Goal: Task Accomplishment & Management: Contribute content

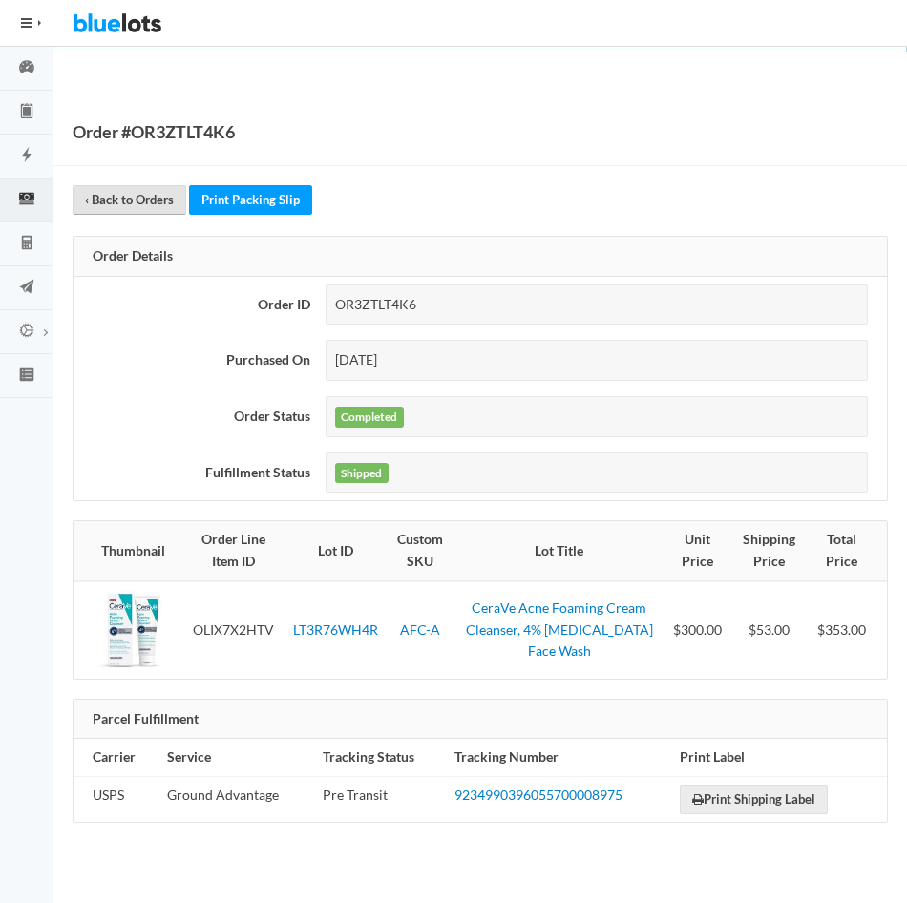
click at [149, 201] on link "‹ Back to Orders" at bounding box center [130, 200] width 114 height 30
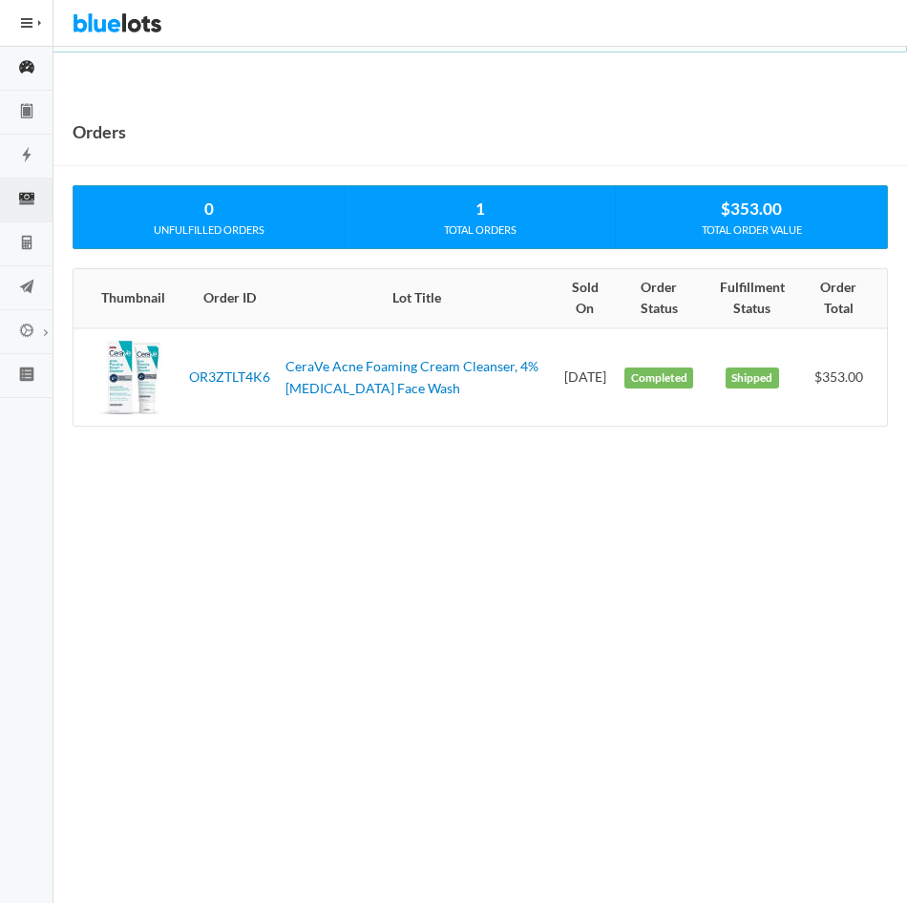
click at [28, 65] on icon "speedometer" at bounding box center [26, 66] width 15 height 13
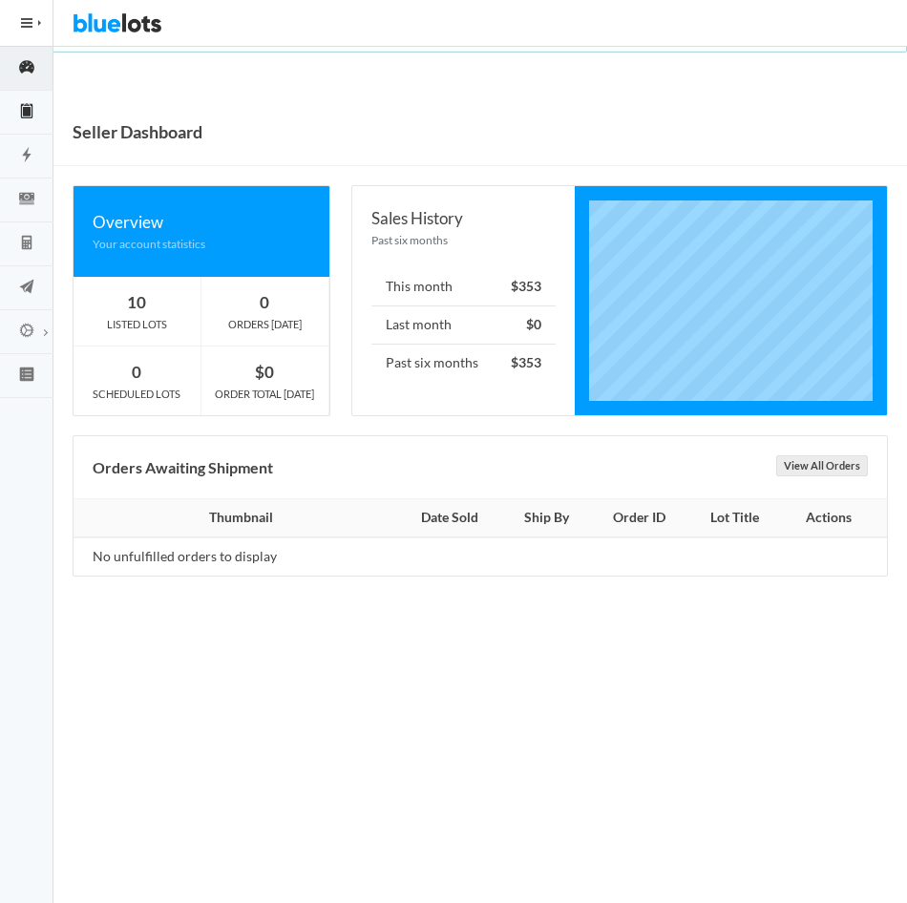
click at [25, 104] on icon "clipboard" at bounding box center [26, 110] width 53 height 17
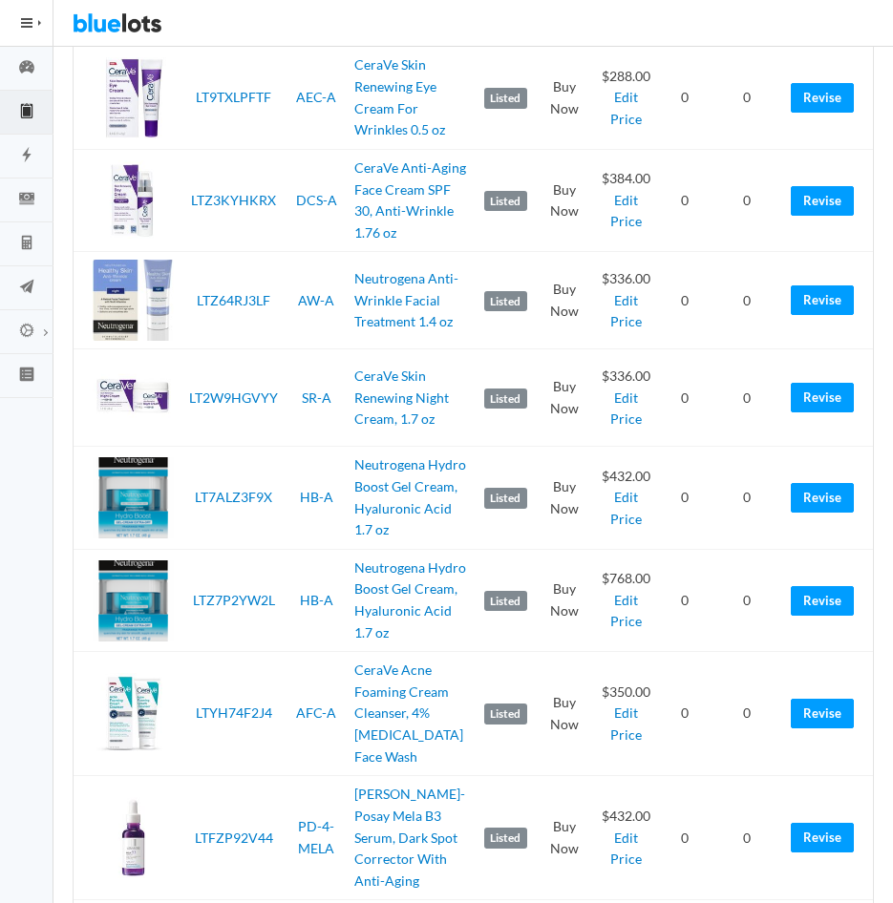
scroll to position [355, 0]
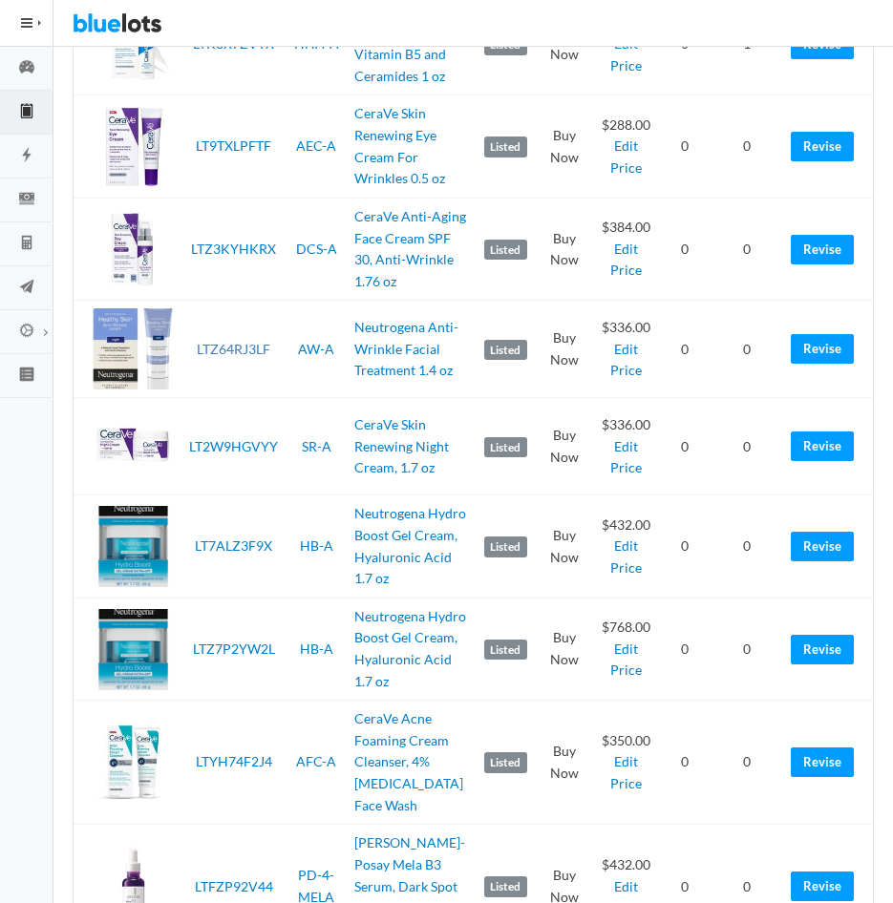
click at [233, 357] on link "LTZ64RJ3LF" at bounding box center [234, 349] width 74 height 16
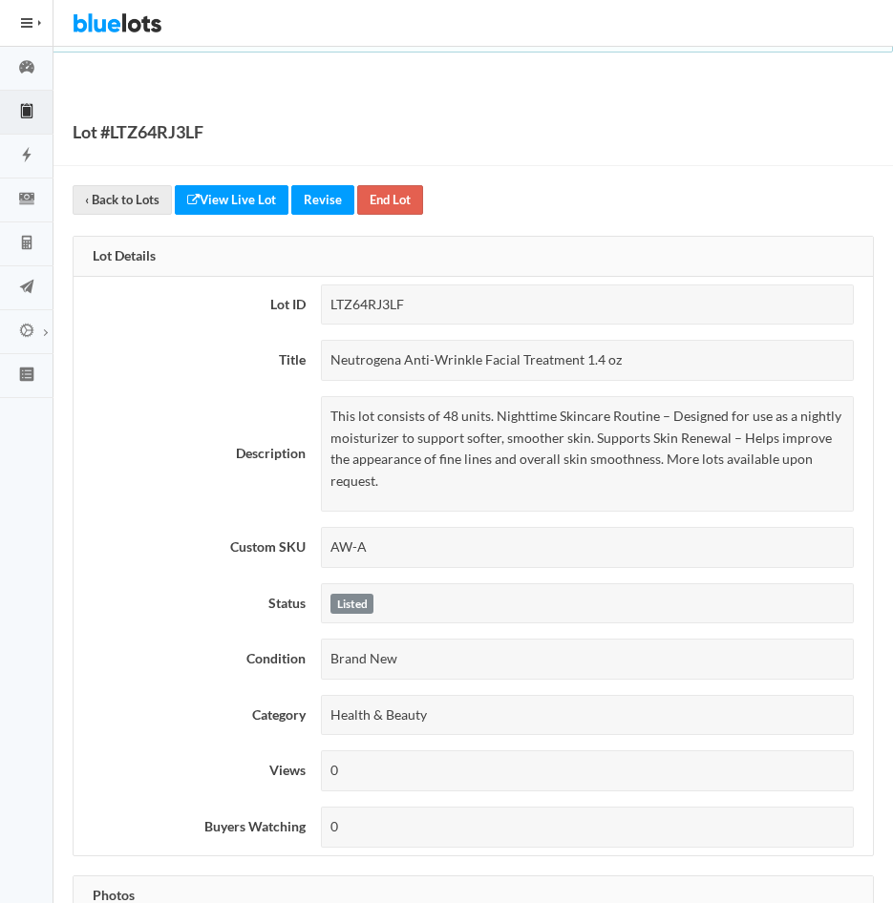
click at [232, 202] on link "View Live Lot" at bounding box center [232, 200] width 114 height 30
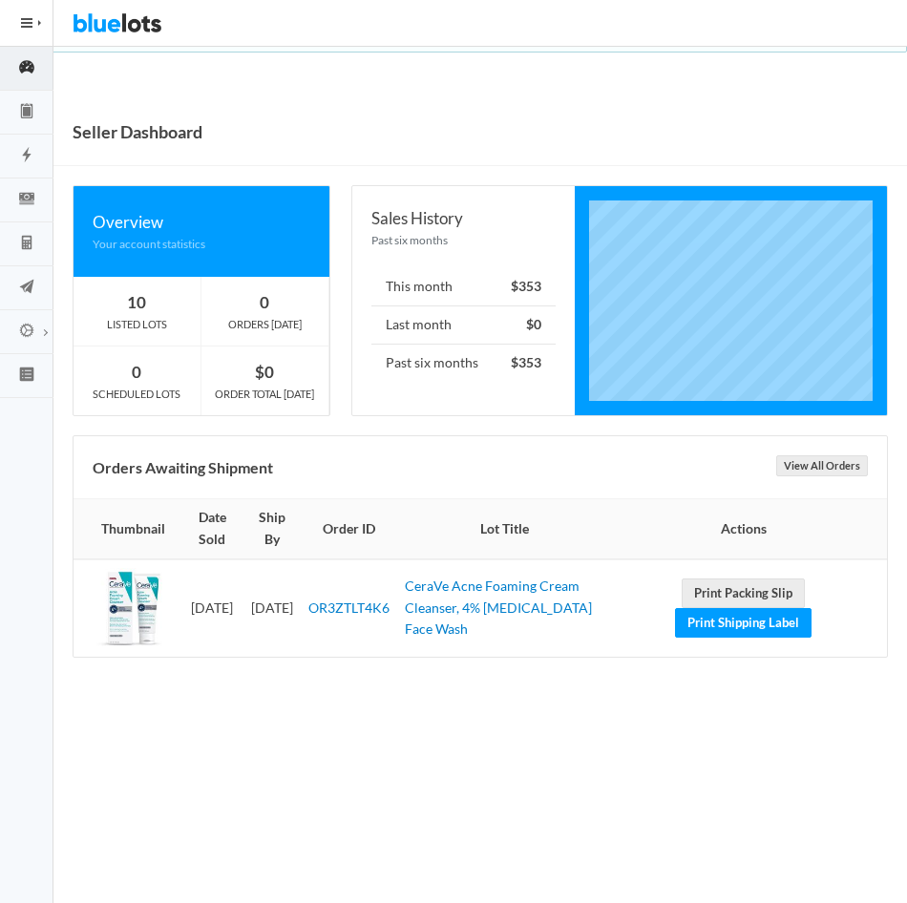
click at [24, 63] on icon "speedometer" at bounding box center [26, 66] width 15 height 13
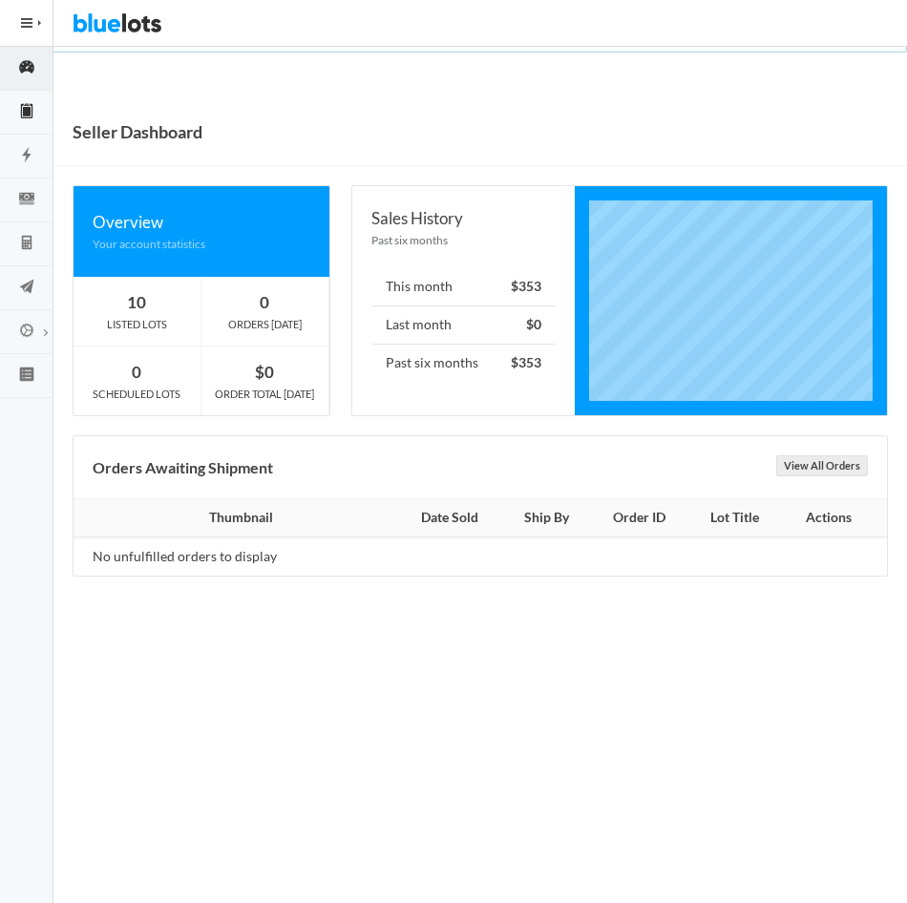
click at [29, 117] on icon "clipboard" at bounding box center [26, 111] width 11 height 14
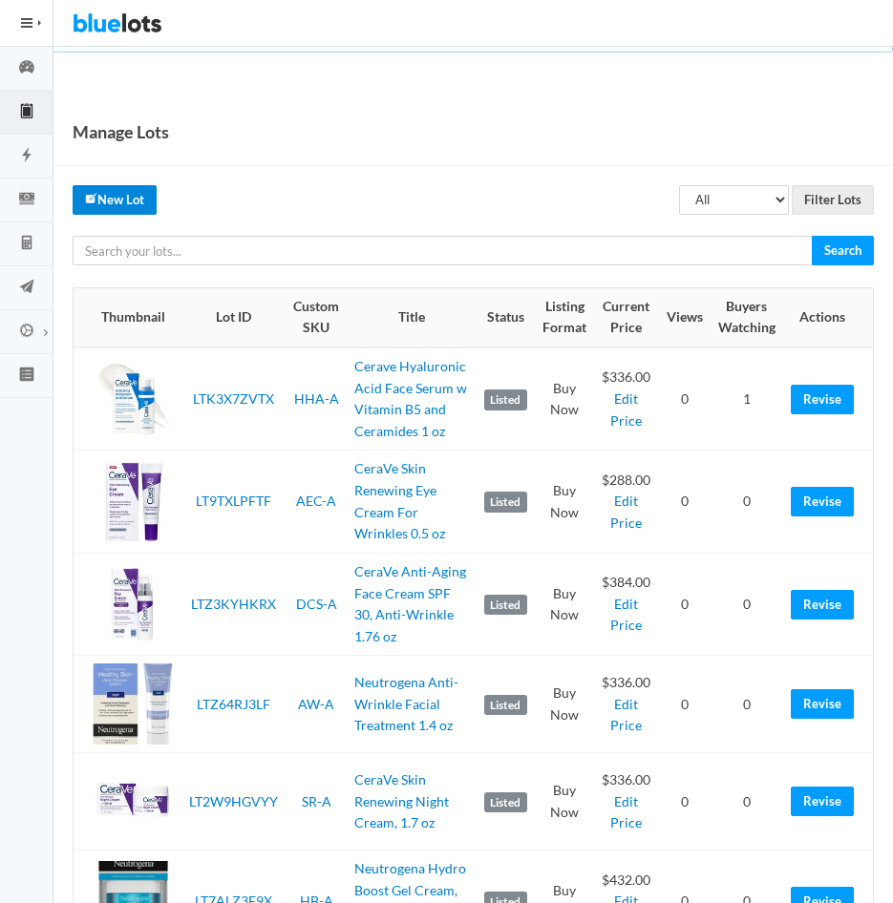
click at [126, 204] on link "New Lot" at bounding box center [115, 200] width 84 height 30
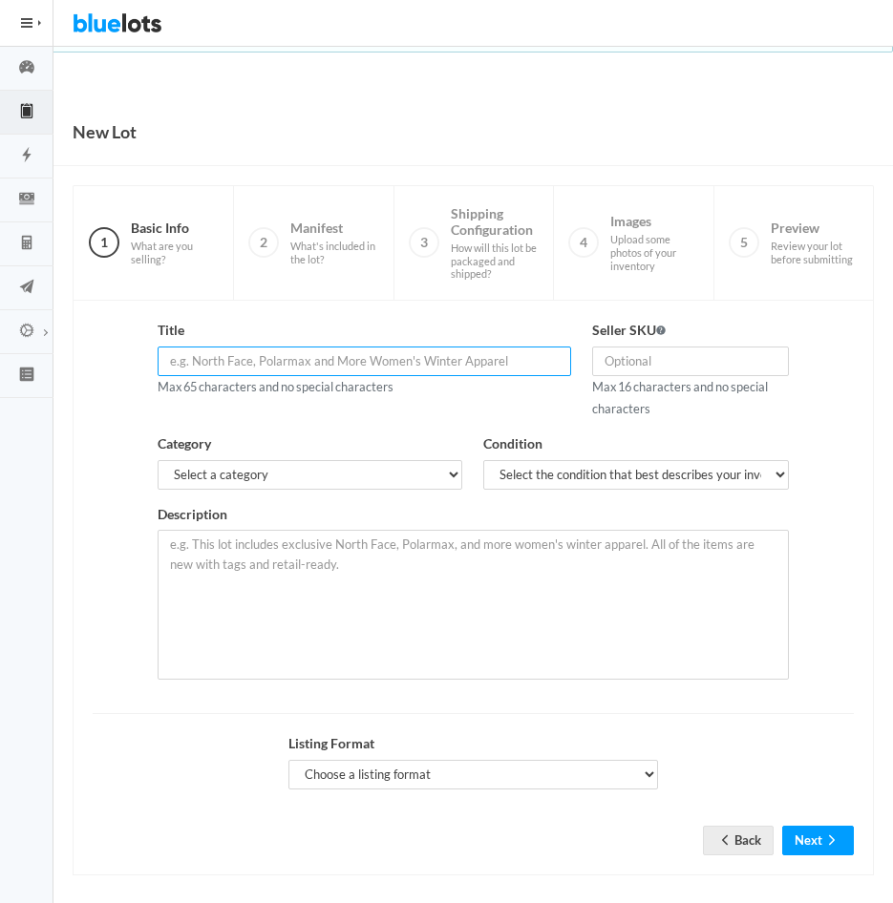
click at [237, 362] on input "text" at bounding box center [364, 362] width 413 height 30
click at [234, 357] on input "text" at bounding box center [364, 362] width 413 height 30
paste input "CeraVe Hydrating Mineral Sunscreen SPF 30 with Sheer Tint"
type input "CeraVe Hydrating Mineral Sunscreen SPF 30 with Sheer Tint 1.7 oz"
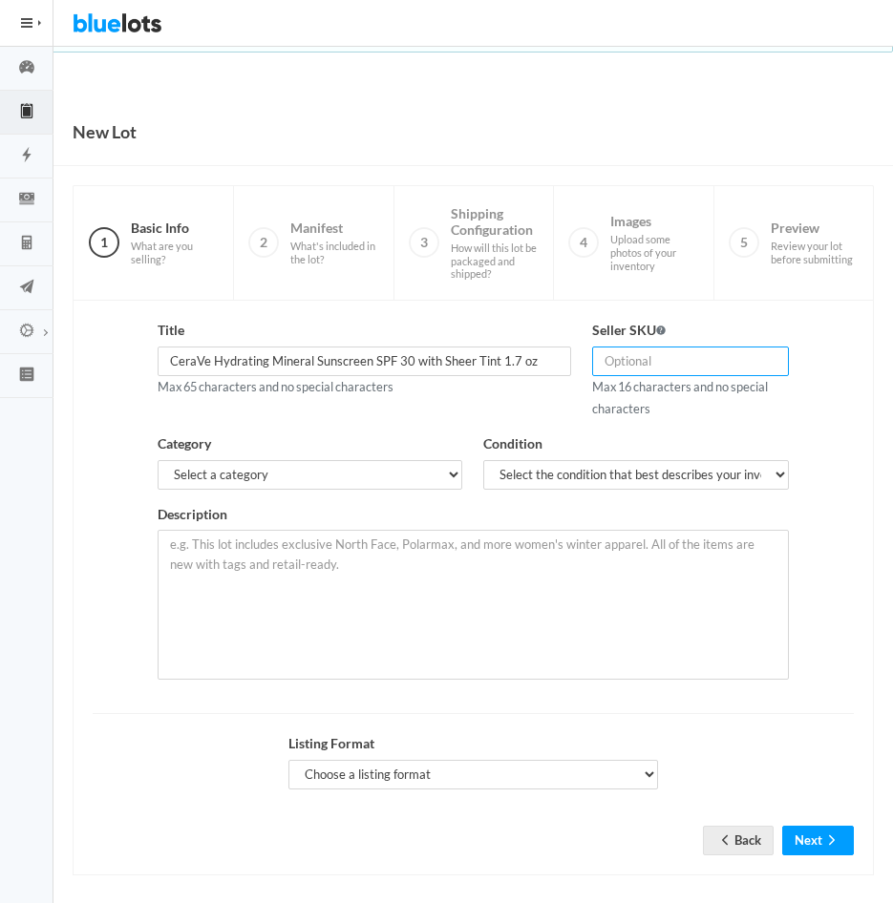
click at [703, 360] on input "text" at bounding box center [690, 362] width 196 height 30
type input "[MEDICAL_DATA]-A"
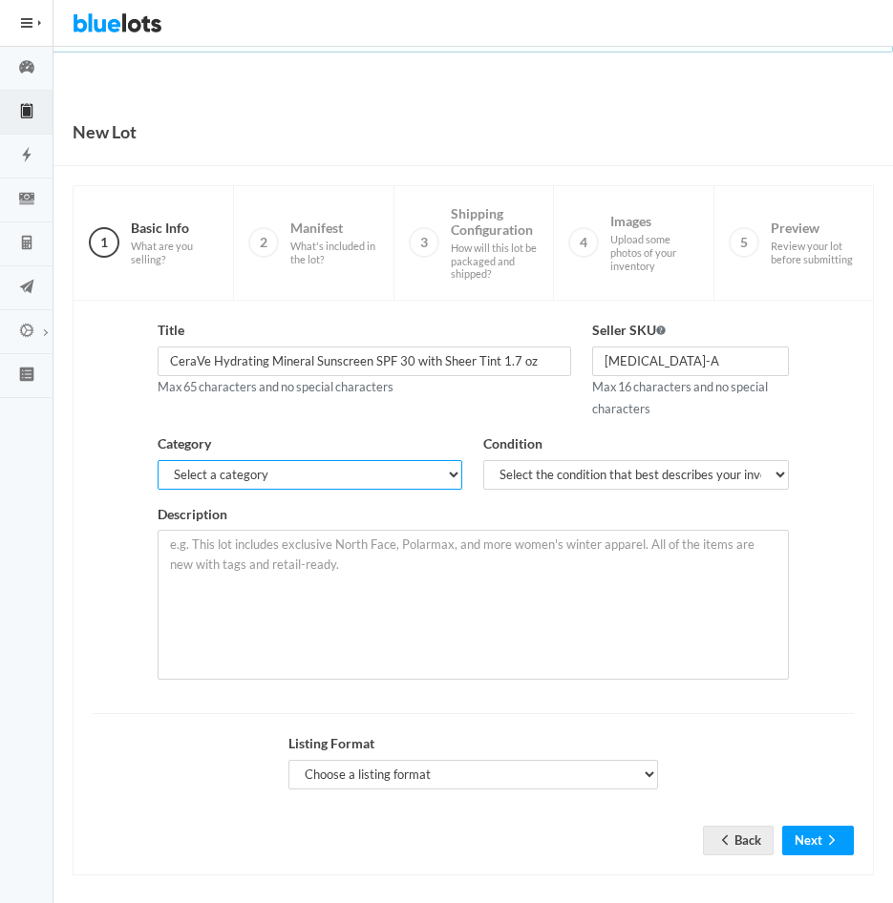
click at [451, 475] on select "Select a category Electronics Clothing, Shoes & Accessories Appliances Home & G…" at bounding box center [310, 475] width 305 height 30
select select "7"
click at [158, 460] on select "Select a category Electronics Clothing, Shoes & Accessories Appliances Home & G…" at bounding box center [310, 475] width 305 height 30
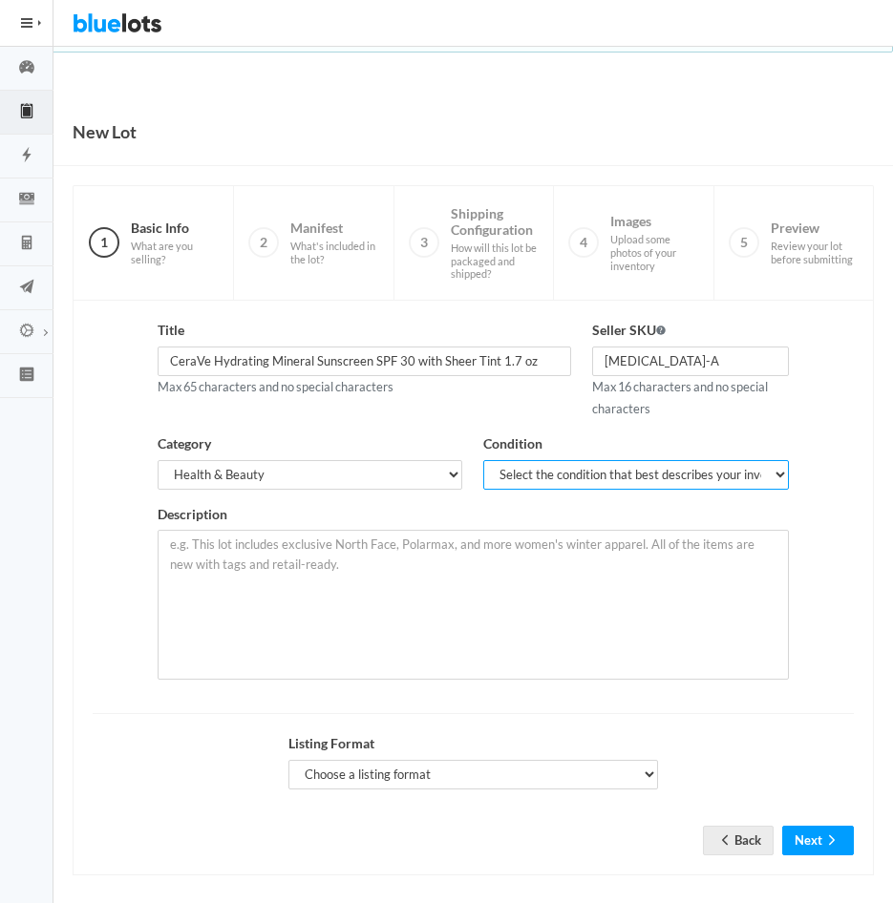
click at [775, 474] on select "Select the condition that best describes your inventory Brand New Shelf Pulls C…" at bounding box center [635, 475] width 305 height 30
select select "1"
click at [483, 460] on select "Select the condition that best describes your inventory Brand New Shelf Pulls C…" at bounding box center [635, 475] width 305 height 30
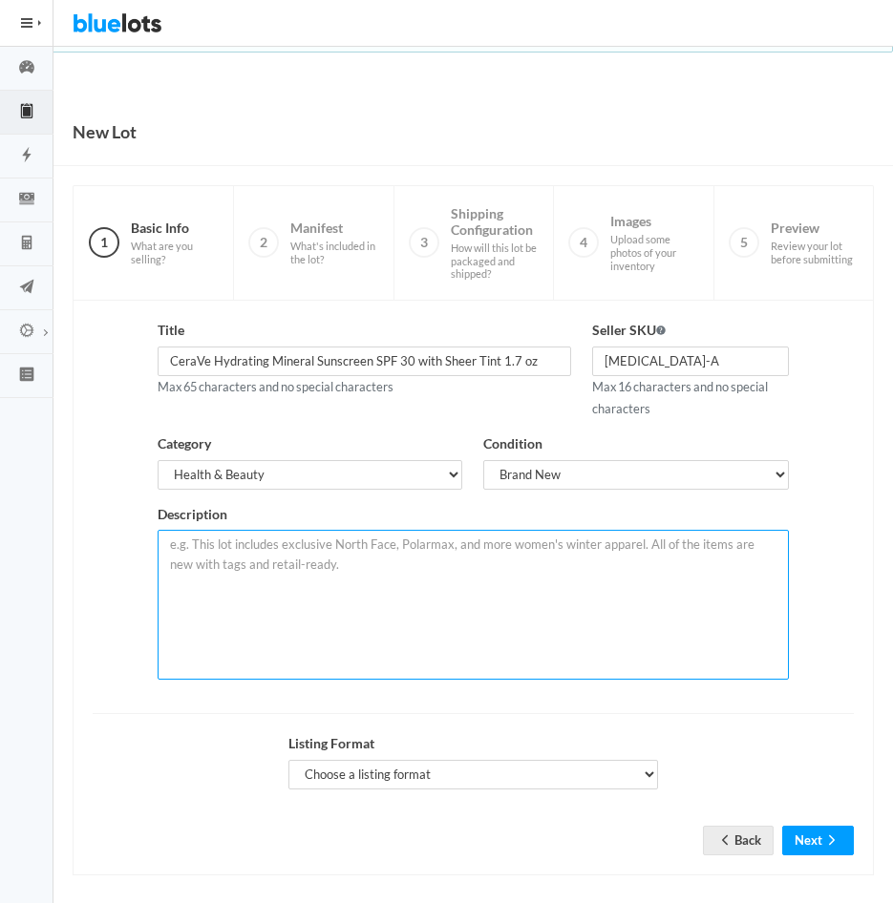
click at [456, 585] on textarea at bounding box center [473, 605] width 630 height 150
click at [353, 553] on textarea at bounding box center [473, 605] width 630 height 150
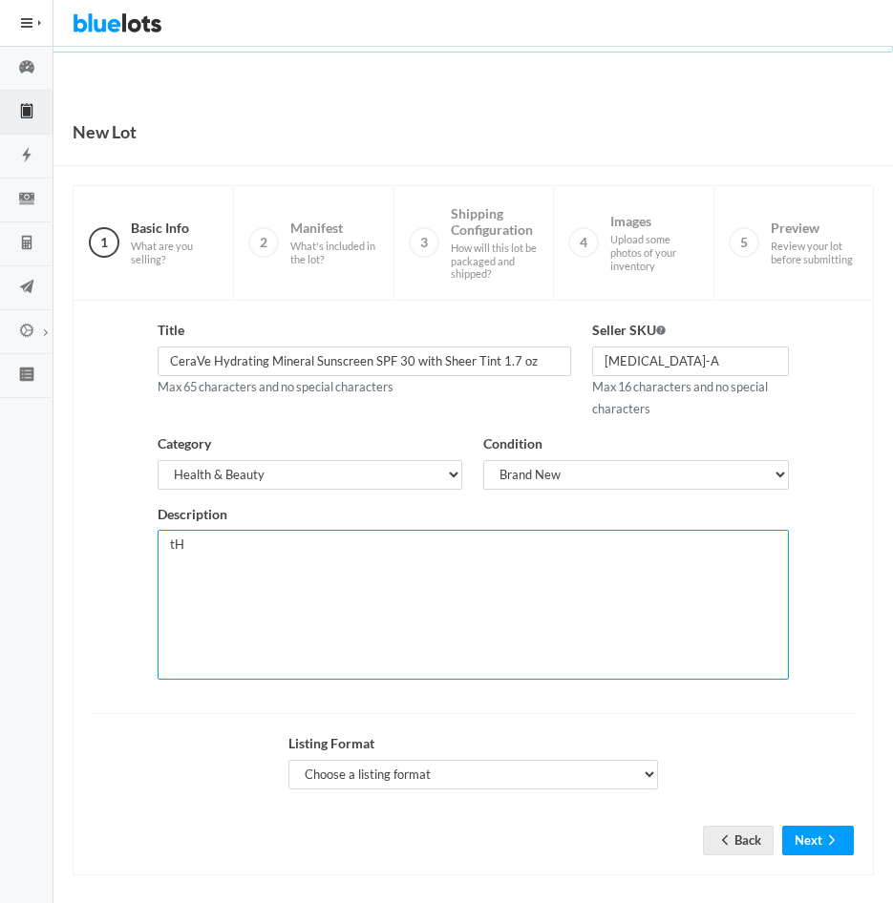
type textarea "t"
click at [428, 547] on textarea "This lot contains 48 units." at bounding box center [473, 605] width 630 height 150
paste textarea "[ TINTED MOISTURIZER WITH SPF 30 ]"
click at [611, 544] on textarea "This lot contains 48 units. [ TINTED MOISTURIZER WITH SPF 30 ]" at bounding box center [473, 605] width 630 height 150
paste textarea "Dermatologist-developed to blend skincare with suncare. Formulated with Niacina…"
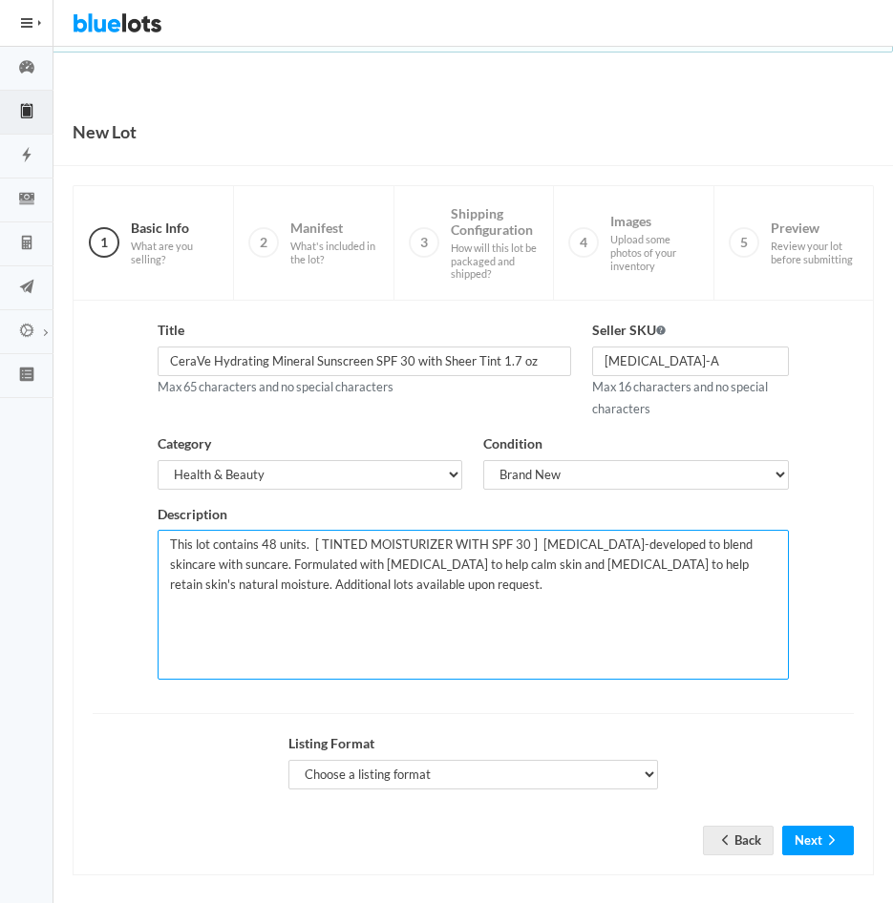
type textarea "This lot contains 48 units. [ TINTED MOISTURIZER WITH SPF 30 ] Dermatologist-de…"
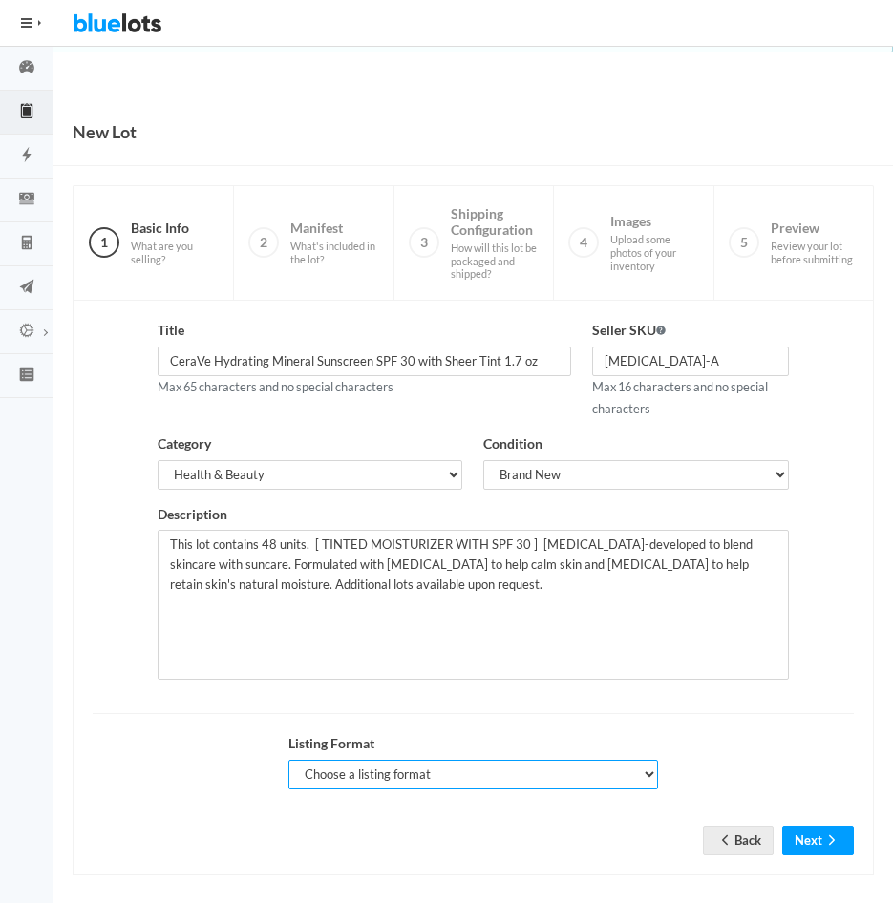
click at [644, 774] on select "Choose a listing format Auction Buy Now" at bounding box center [473, 775] width 370 height 30
select select "false"
click at [288, 760] on select "Choose a listing format Auction Buy Now" at bounding box center [473, 775] width 370 height 30
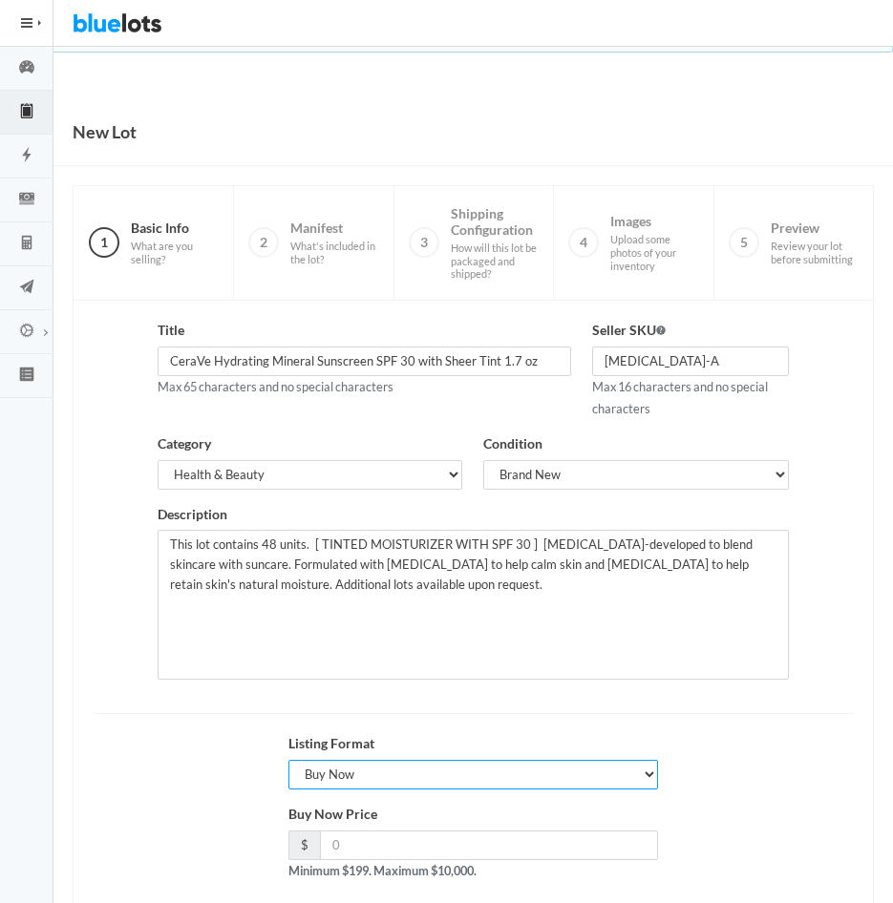
scroll to position [103, 0]
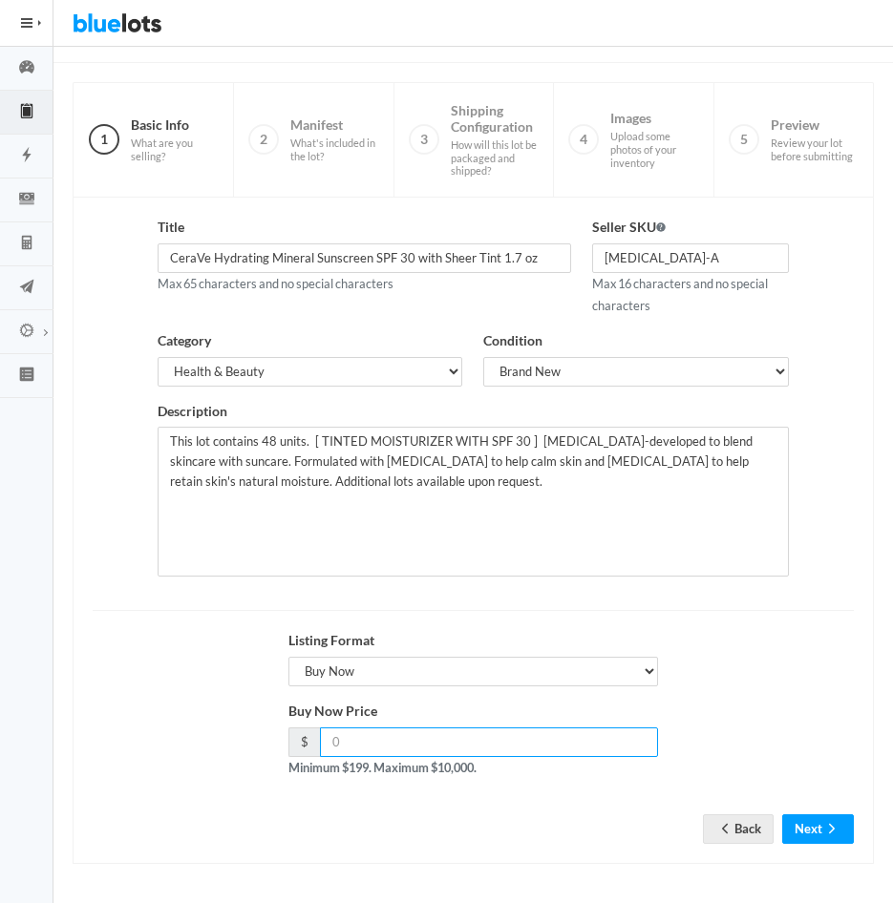
click at [451, 747] on input "number" at bounding box center [489, 743] width 339 height 30
click at [515, 741] on input "number" at bounding box center [489, 743] width 339 height 30
type input "360"
click at [815, 826] on button "Next" at bounding box center [818, 829] width 72 height 30
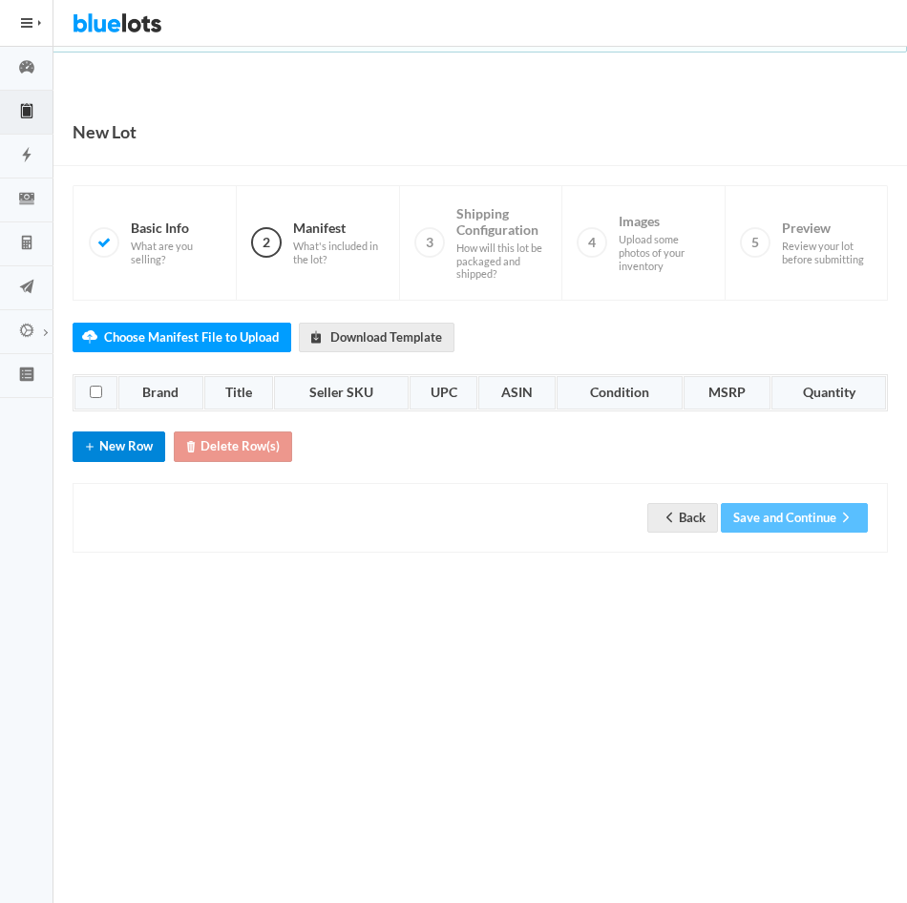
click at [117, 456] on button "New Row" at bounding box center [119, 447] width 93 height 30
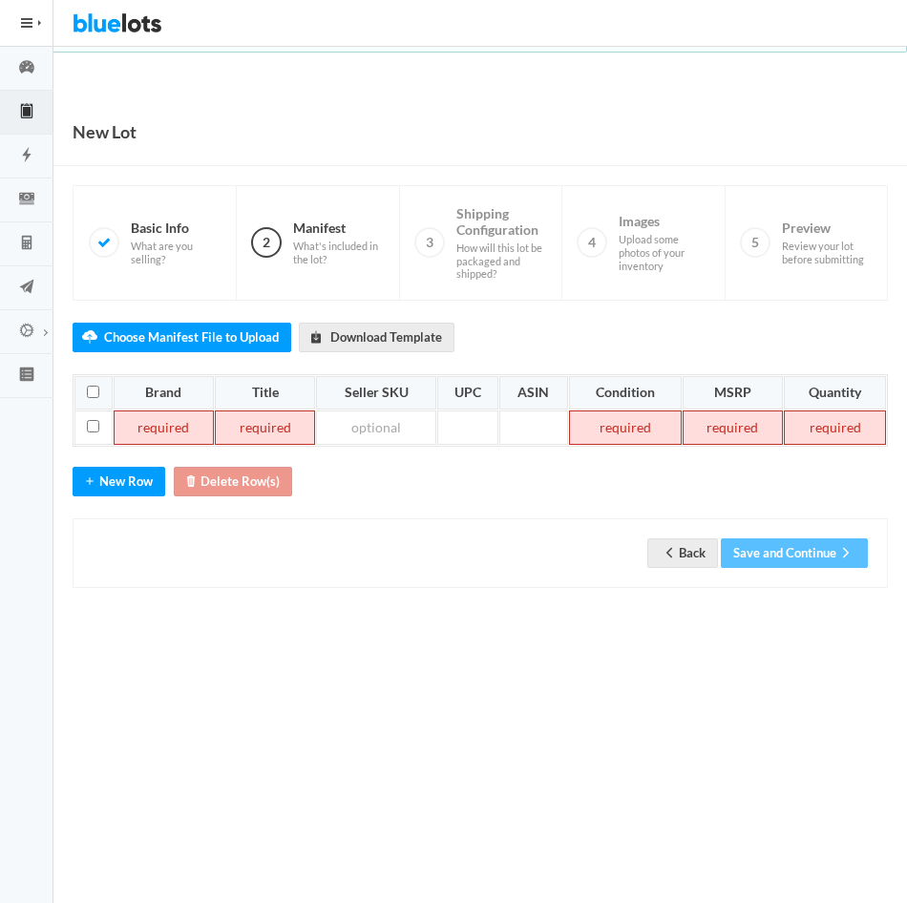
click at [159, 425] on td at bounding box center [164, 428] width 100 height 34
click at [259, 433] on td at bounding box center [253, 428] width 102 height 34
click at [275, 429] on td at bounding box center [253, 428] width 102 height 34
paste td
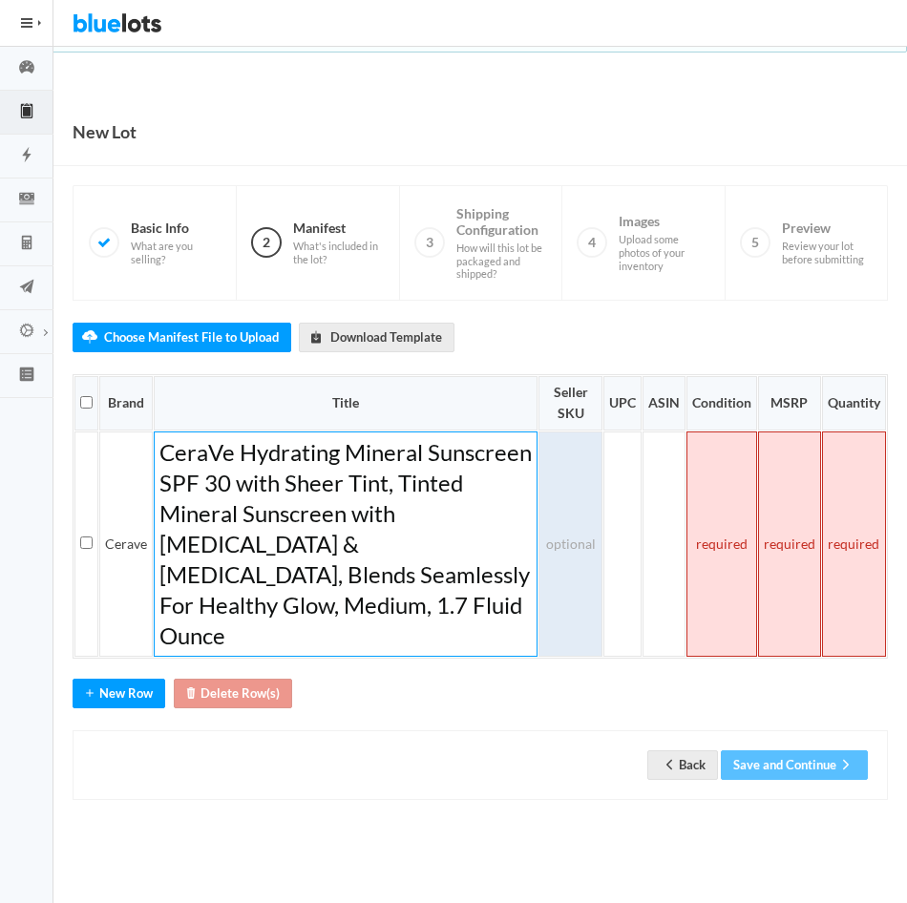
click at [570, 525] on td at bounding box center [570, 544] width 64 height 225
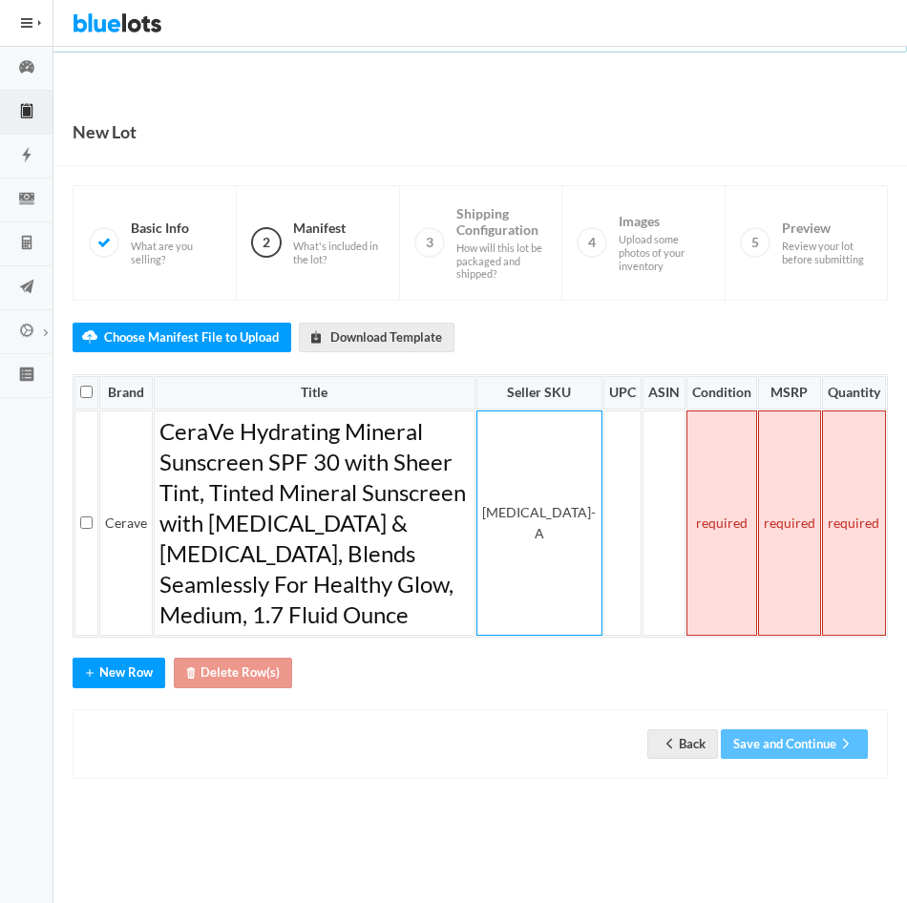
click at [742, 533] on td at bounding box center [721, 523] width 71 height 225
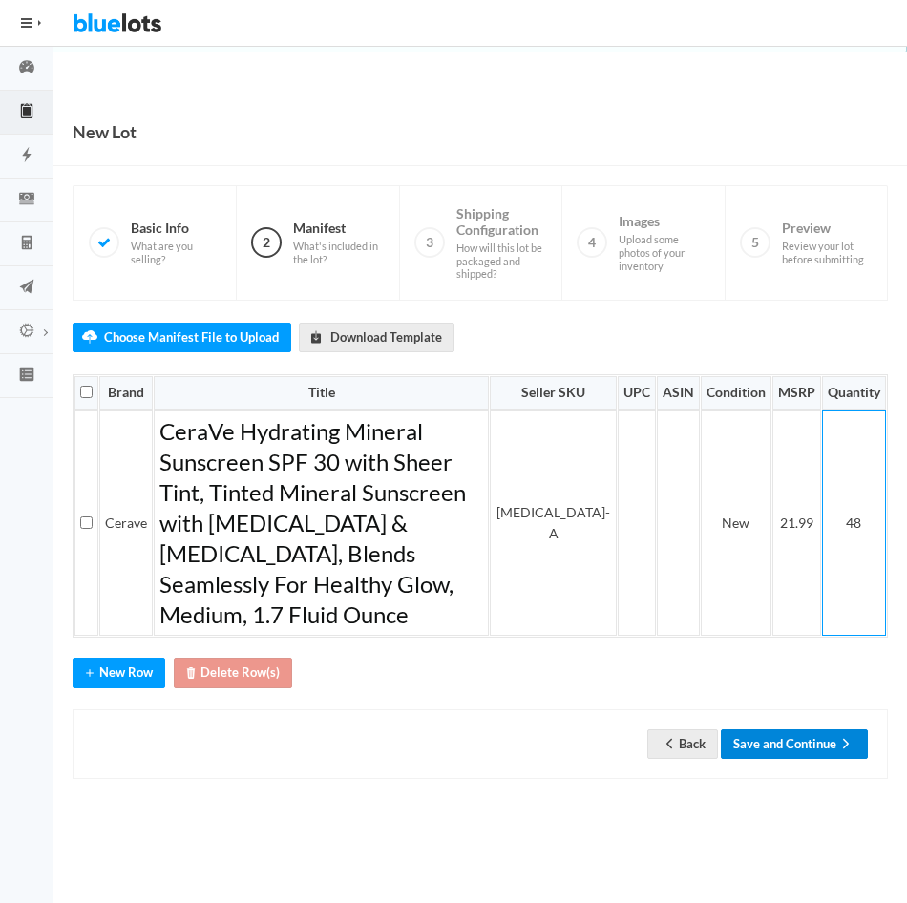
click at [788, 729] on button "Save and Continue" at bounding box center [794, 744] width 147 height 30
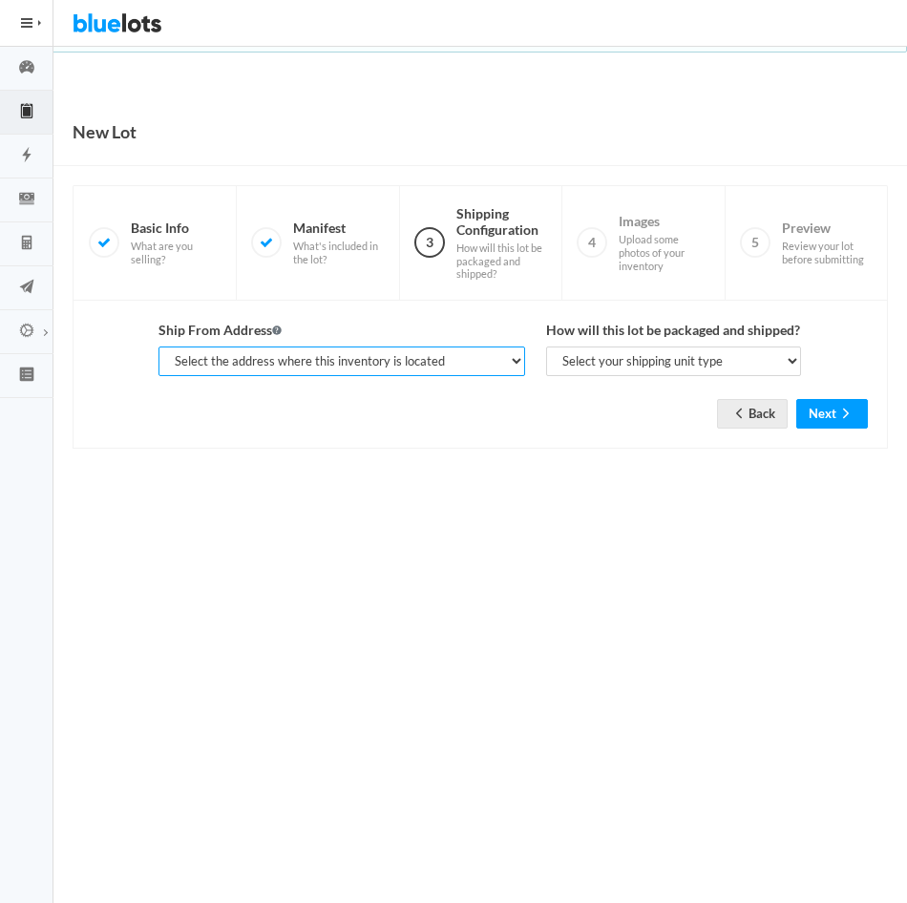
click at [505, 366] on select "Select the address where this inventory is located [PERSON_NAME], SOPHISTICATED…" at bounding box center [341, 362] width 366 height 30
select select "25282"
click at [158, 347] on select "Select the address where this inventory is located [PERSON_NAME], SOPHISTICATED…" at bounding box center [341, 362] width 366 height 30
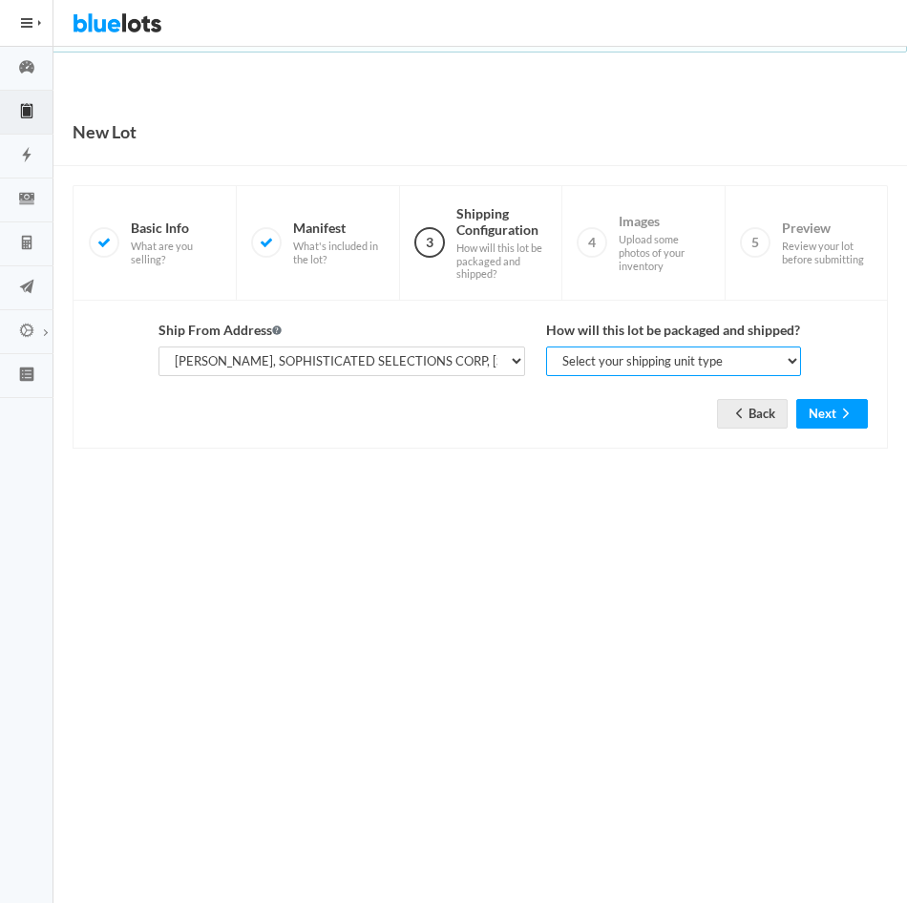
click at [772, 360] on select "Select your shipping unit type Parcel Pallet Truckload" at bounding box center [674, 362] width 256 height 30
select select "parcel"
click at [546, 347] on select "Select your shipping unit type Parcel Pallet Truckload" at bounding box center [674, 362] width 256 height 30
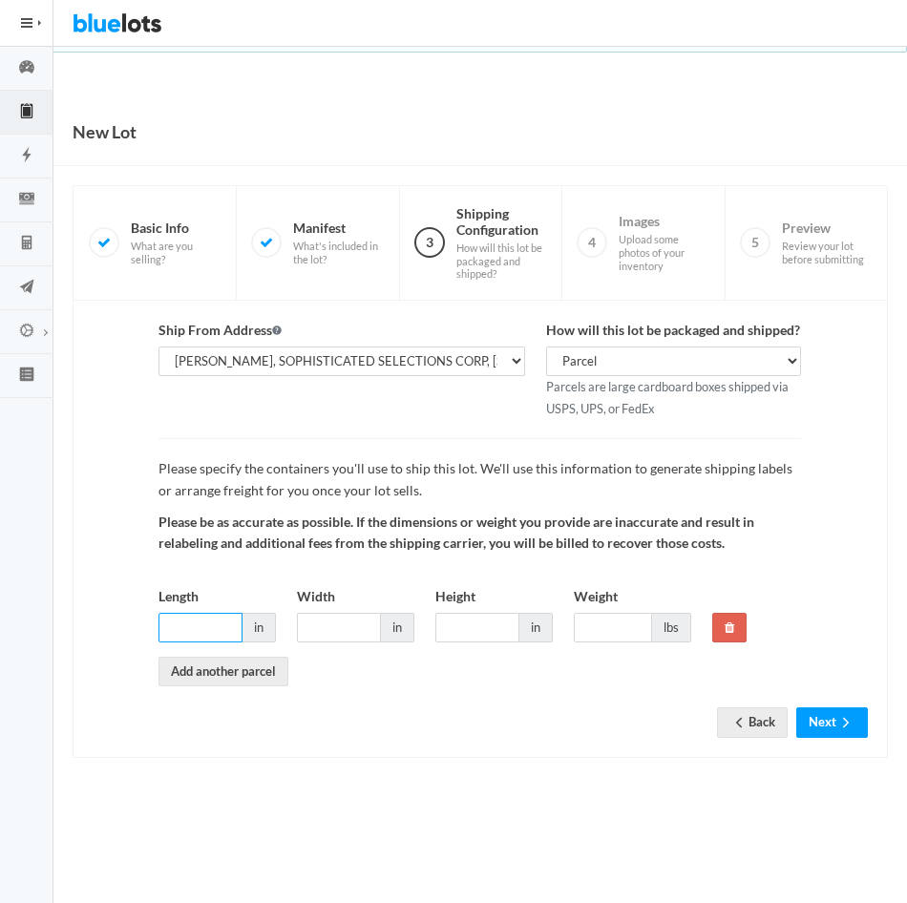
click at [211, 637] on input "Length" at bounding box center [200, 628] width 84 height 30
click at [216, 615] on input "Length" at bounding box center [200, 628] width 84 height 30
type input "12"
type input "10"
type input "14"
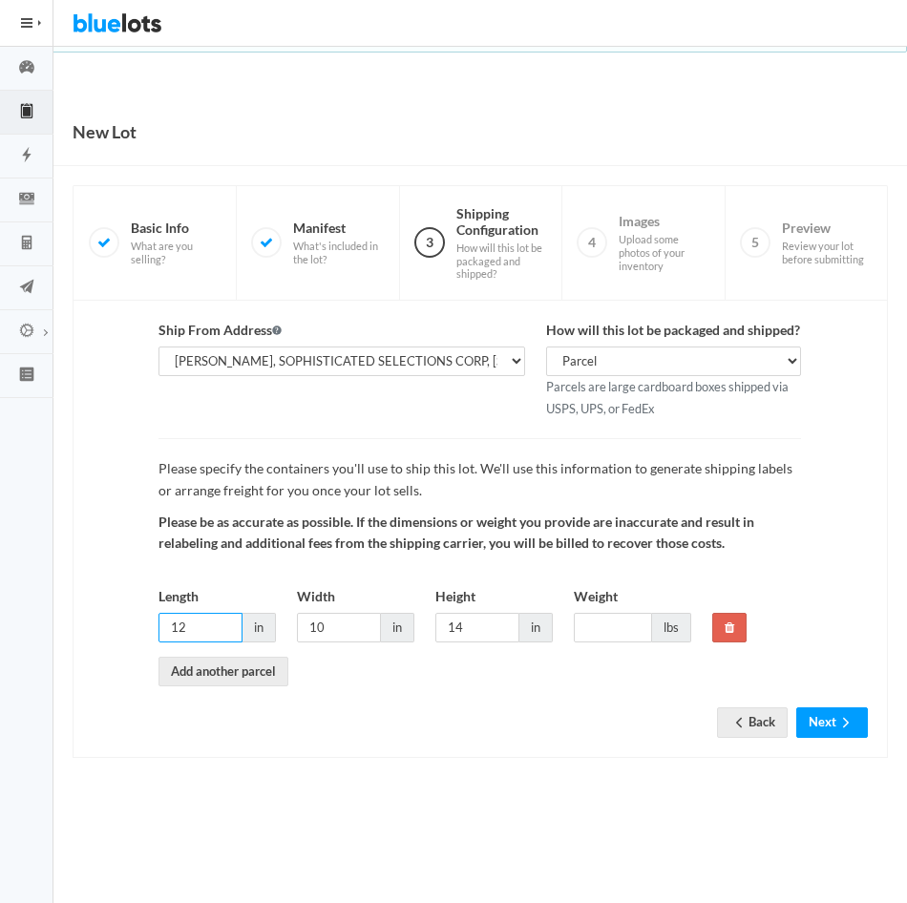
click at [211, 627] on input "12" at bounding box center [200, 628] width 84 height 30
click at [333, 627] on input "10" at bounding box center [339, 628] width 84 height 30
type input "1"
type input "20"
click at [615, 631] on input "Weight" at bounding box center [613, 628] width 78 height 30
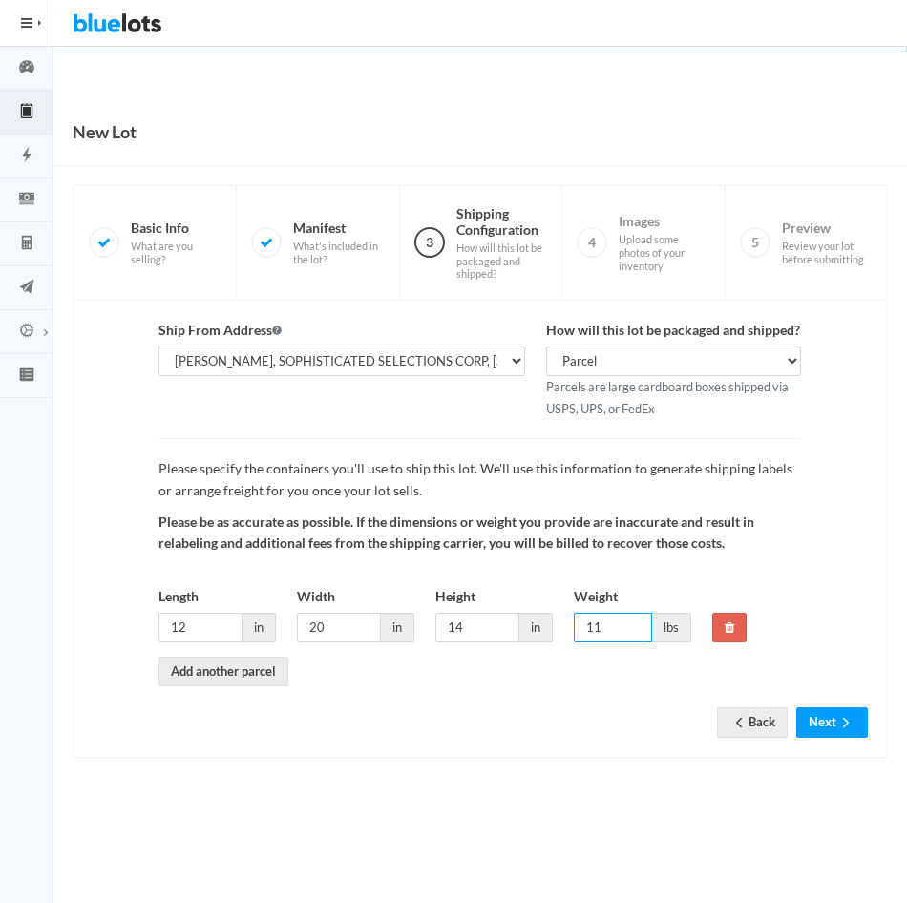
type input "11"
click at [532, 758] on div "New Lot 1 Basic Info What are you selling? 2 Manifest What's included in the lo…" at bounding box center [480, 447] width 854 height 699
click at [829, 719] on button "Next" at bounding box center [832, 722] width 72 height 30
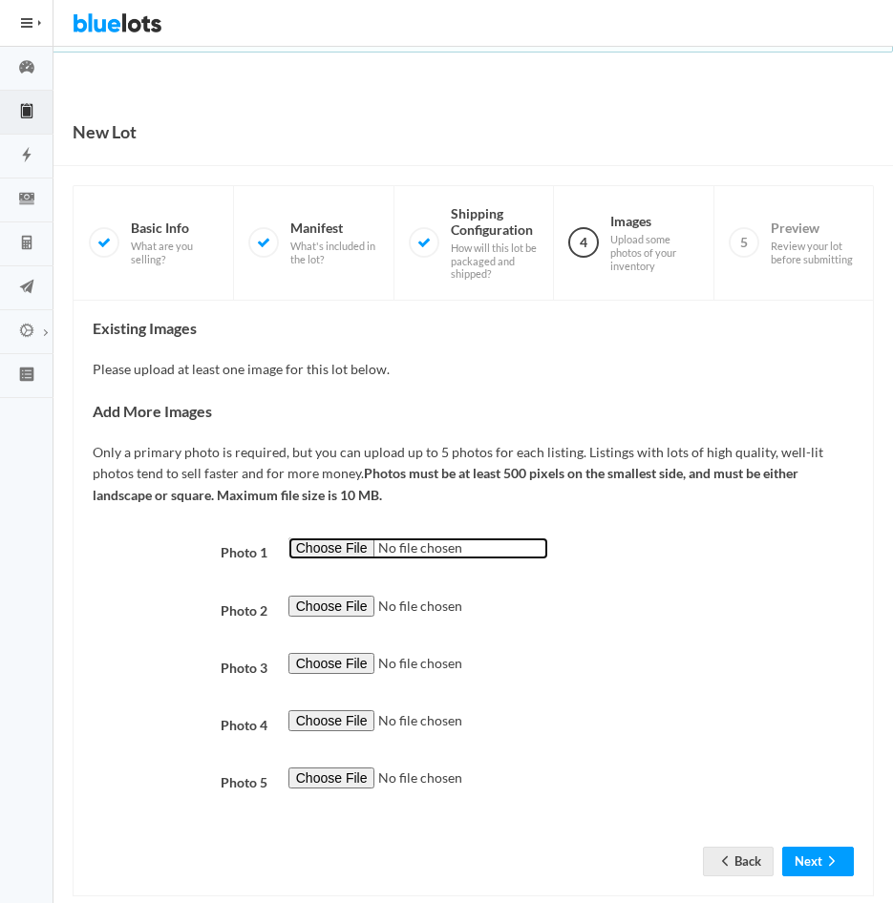
click at [348, 547] on input "file" at bounding box center [418, 549] width 260 height 22
type input "C:\fakepath\[MEDICAL_DATA]-A.jpg"
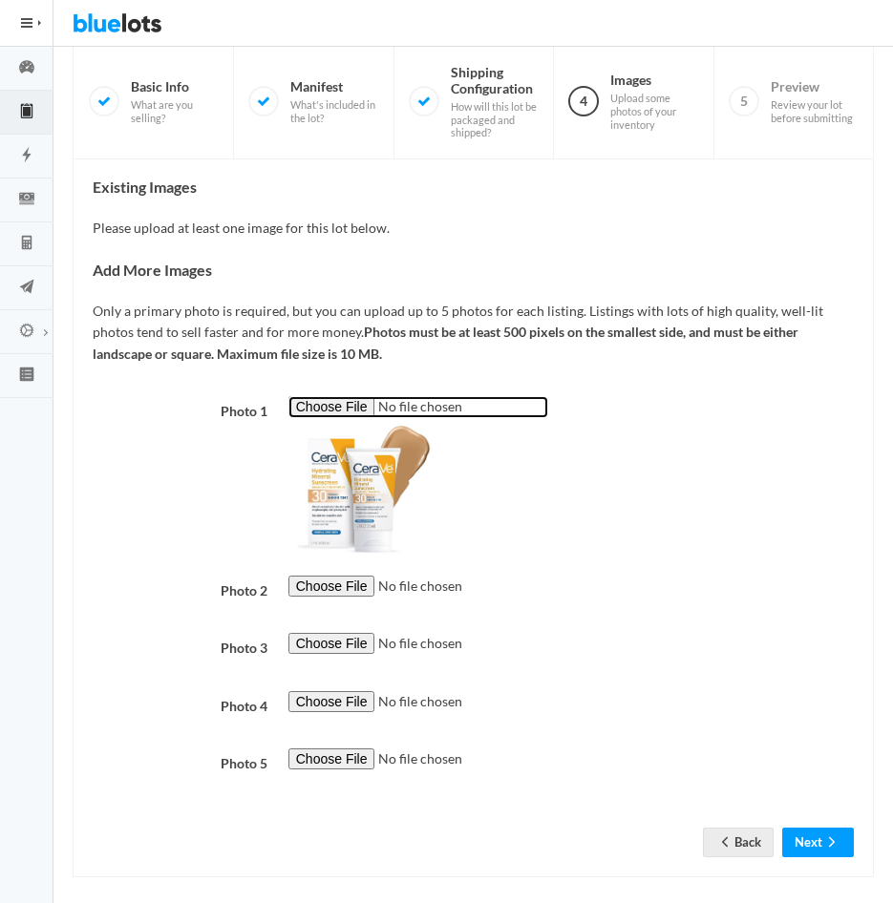
scroll to position [155, 0]
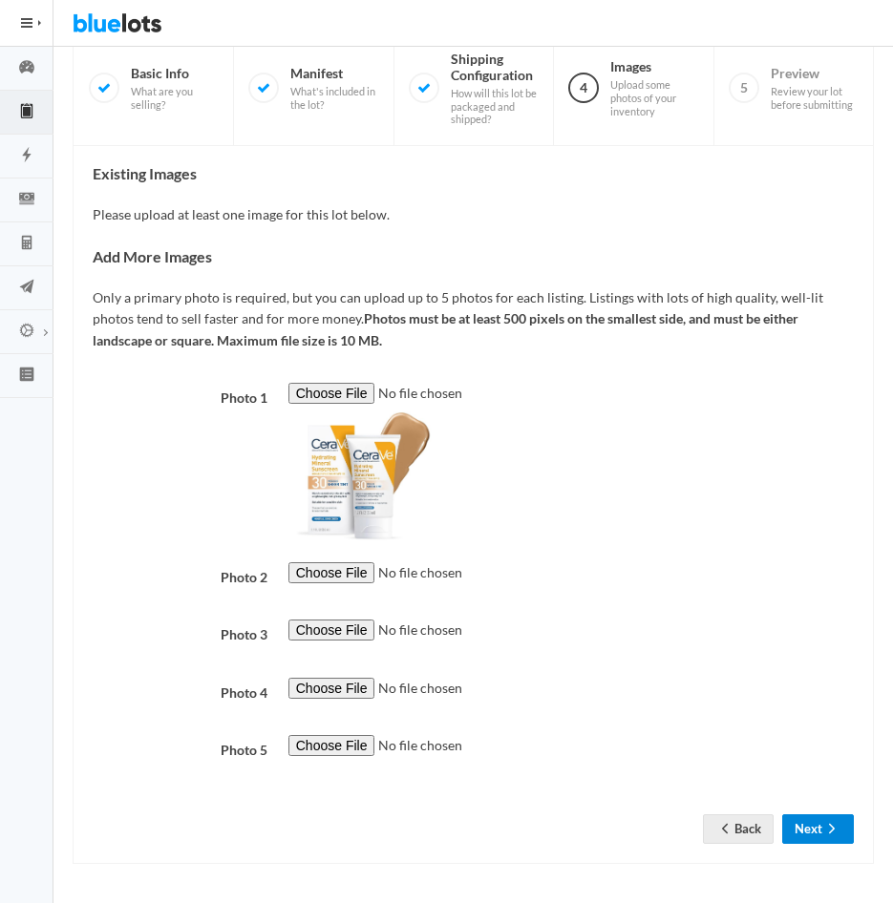
click at [808, 828] on button "Next" at bounding box center [818, 829] width 72 height 30
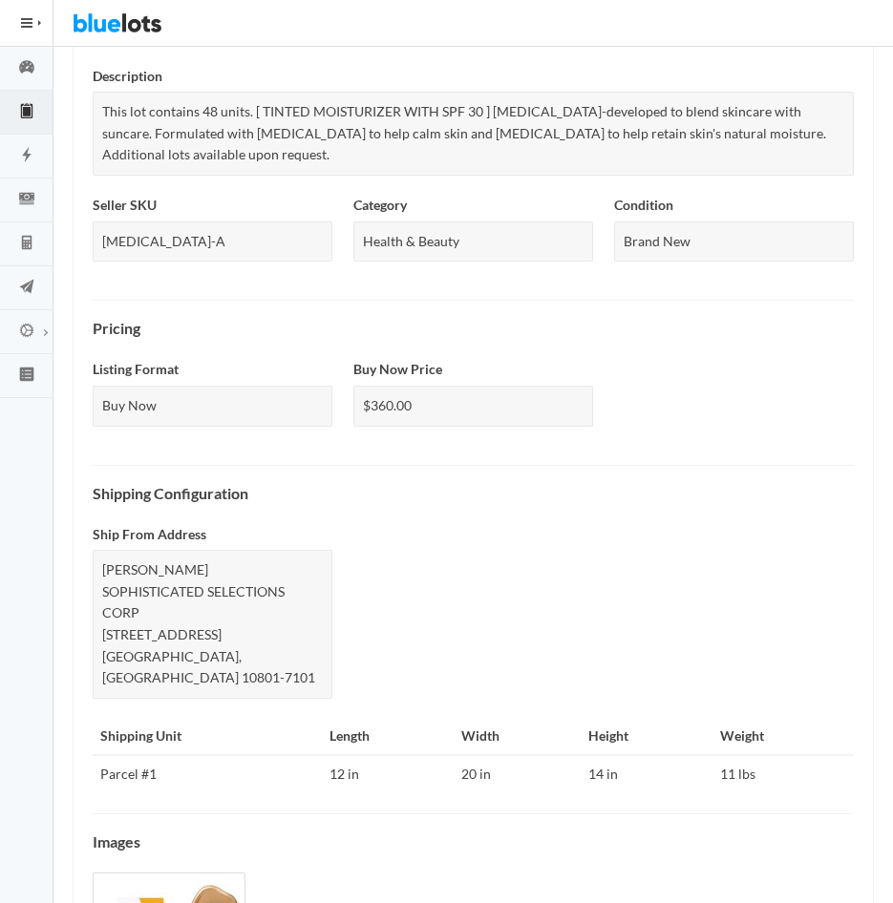
scroll to position [602, 0]
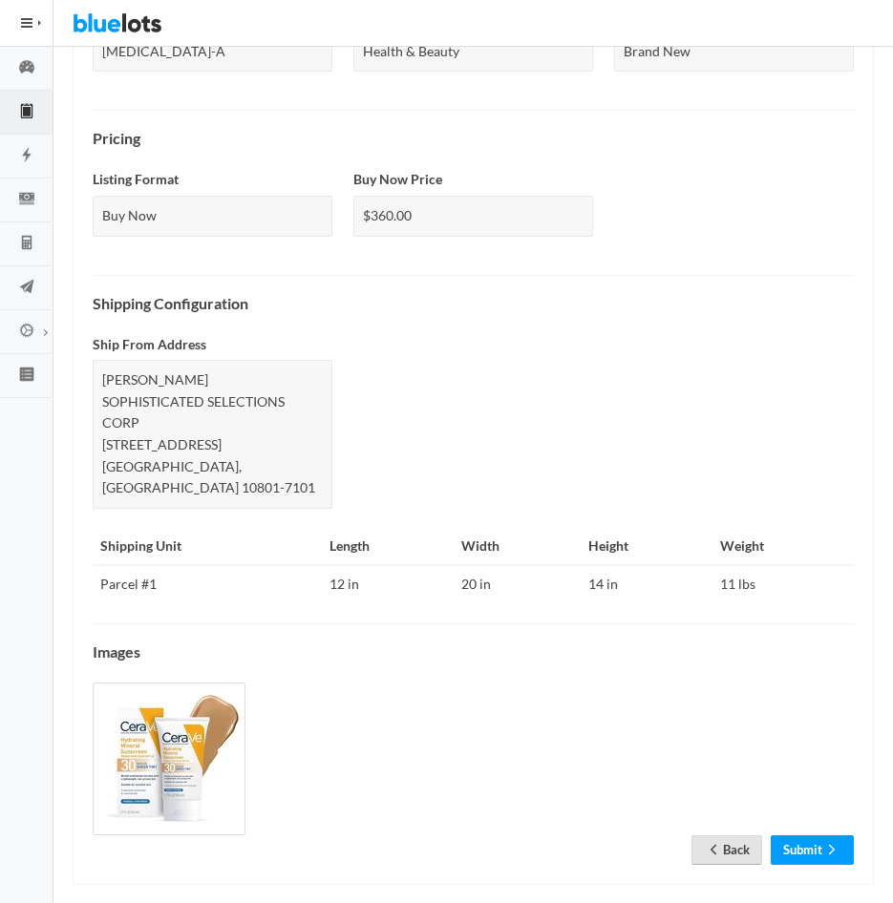
click at [717, 842] on icon "arrow back" at bounding box center [713, 849] width 19 height 15
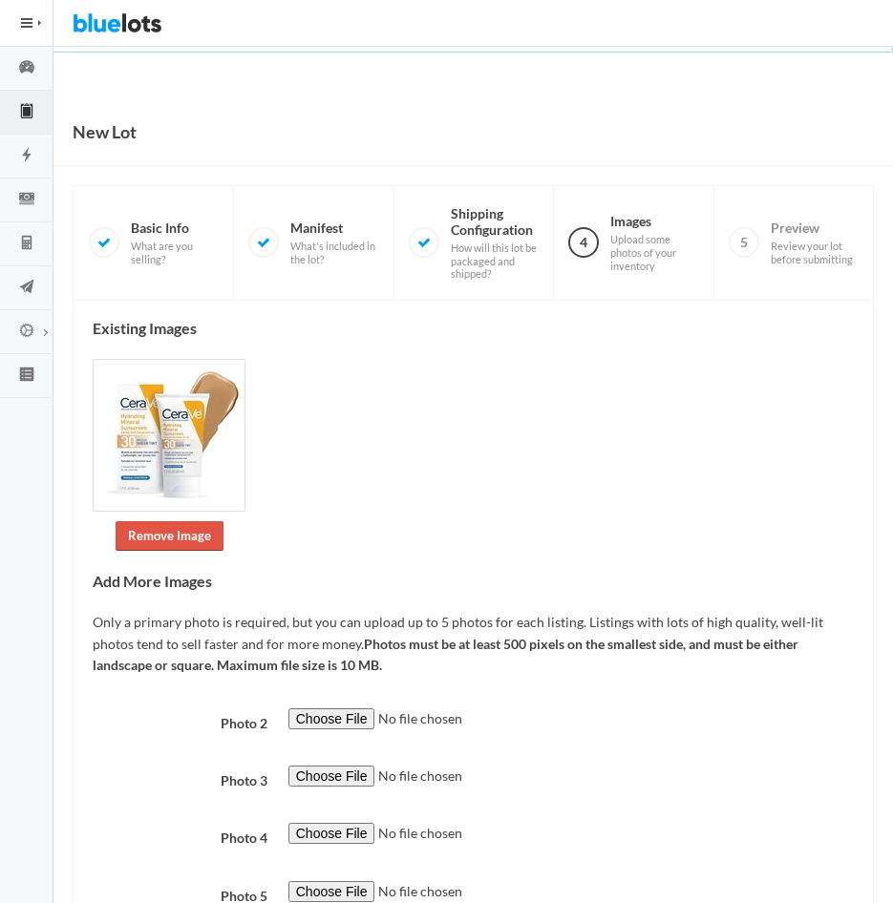
click at [192, 539] on link "Remove Image" at bounding box center [170, 536] width 108 height 30
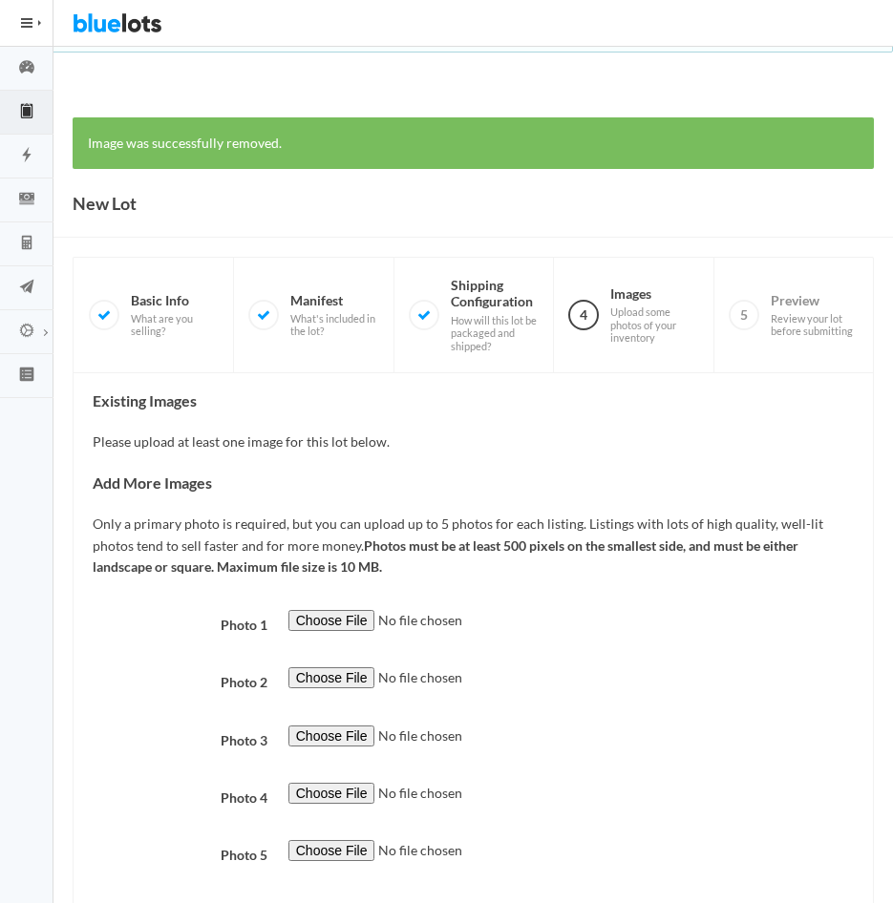
scroll to position [105, 0]
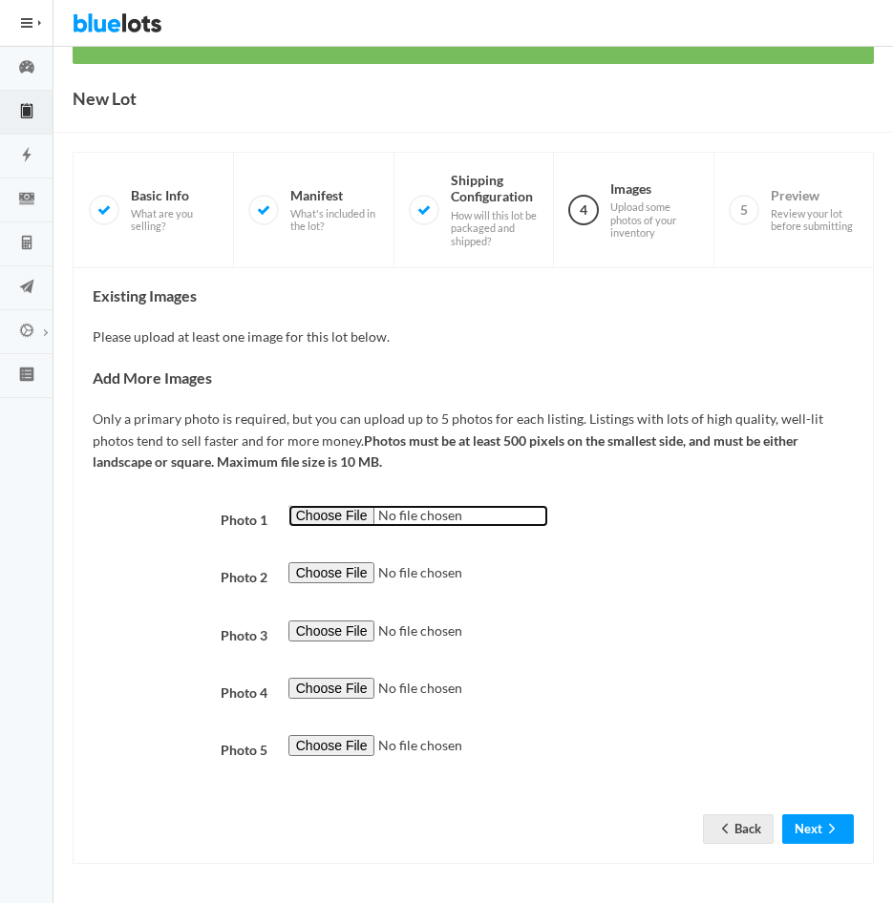
click at [332, 513] on input "file" at bounding box center [418, 516] width 260 height 22
type input "C:\fakepath\[MEDICAL_DATA]-A.png"
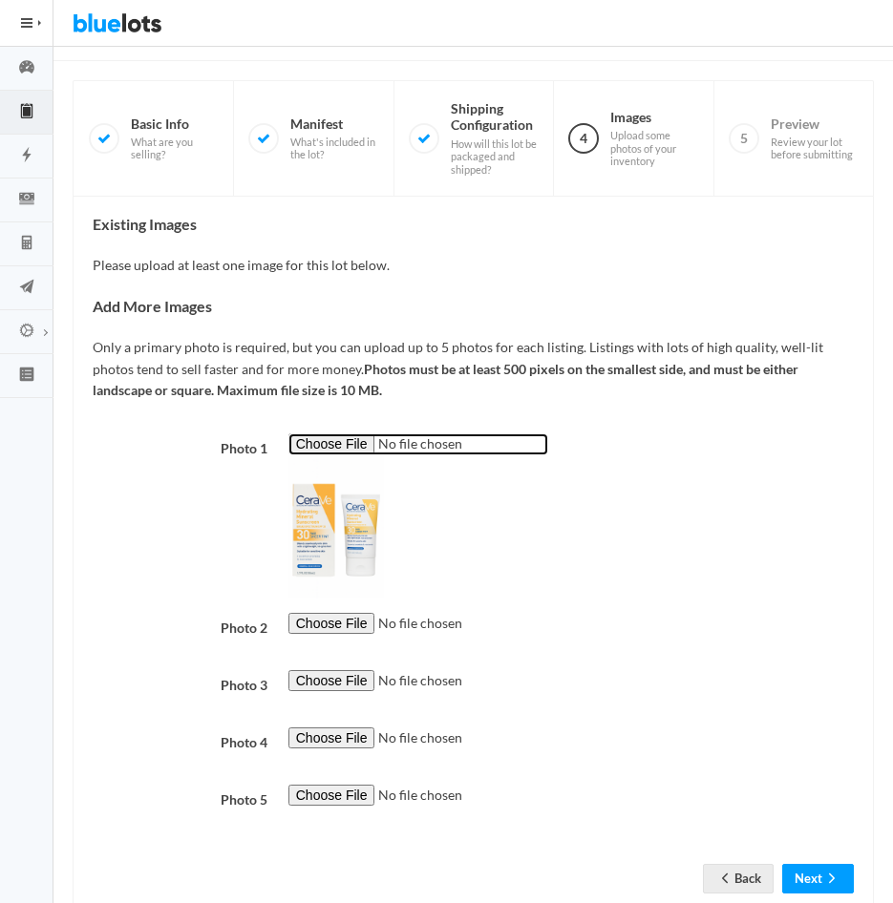
scroll to position [226, 0]
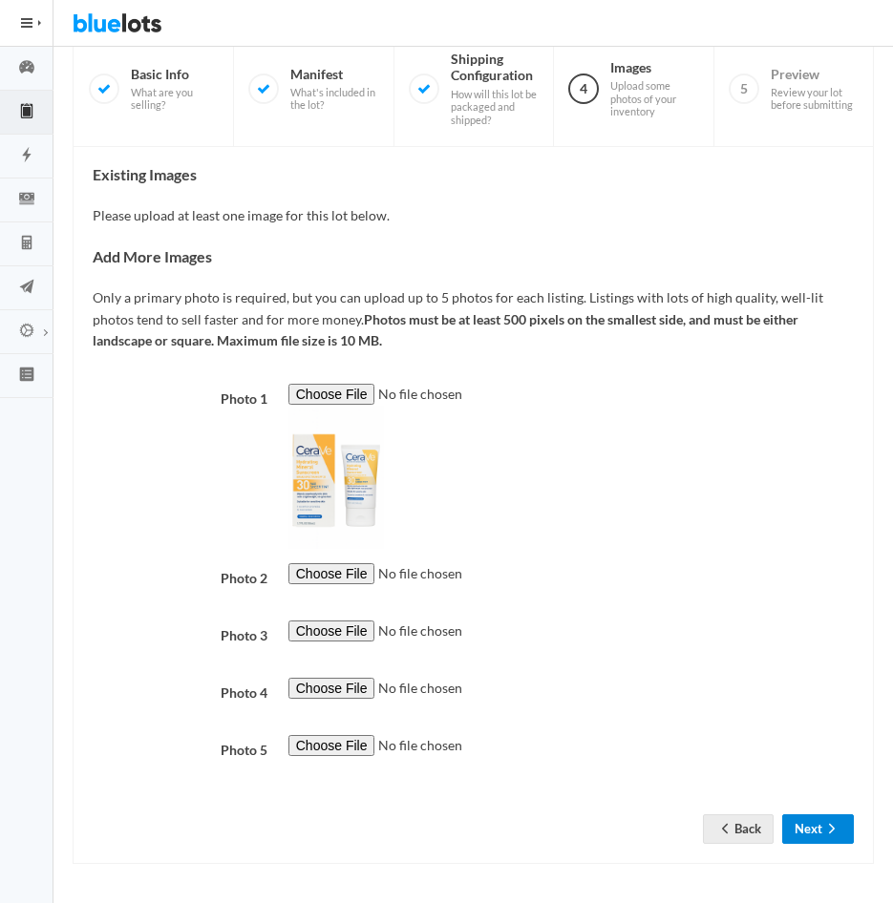
click at [813, 828] on button "Next" at bounding box center [818, 829] width 72 height 30
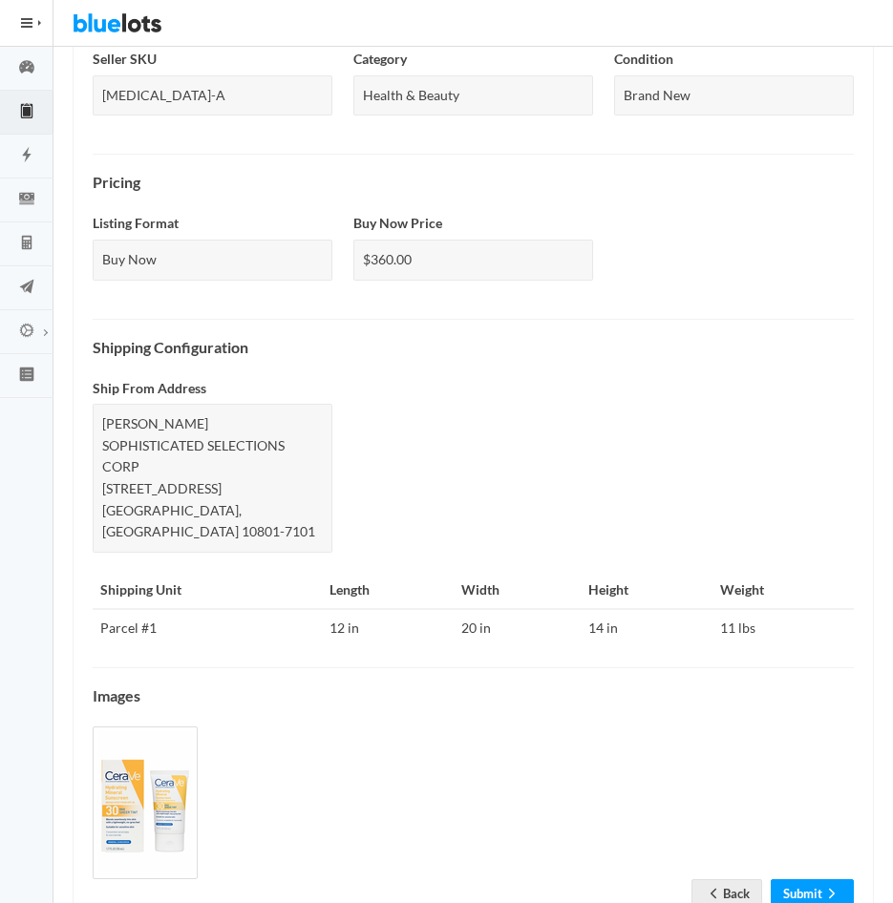
scroll to position [602, 0]
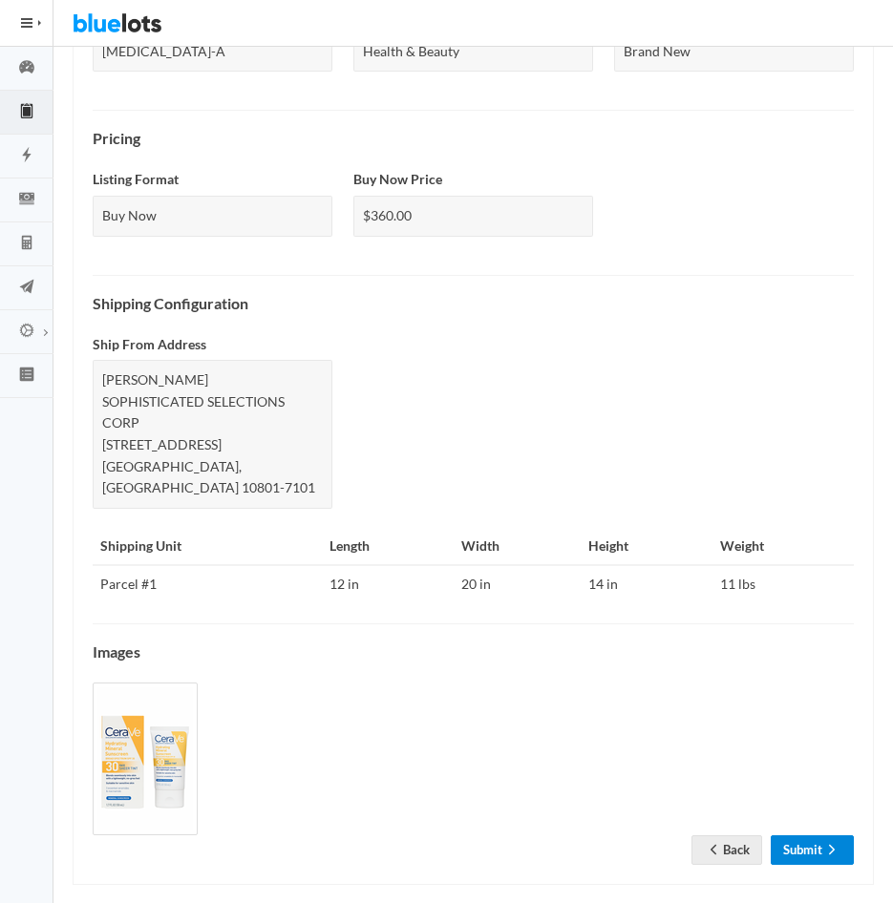
click at [801, 835] on link "Submit" at bounding box center [812, 850] width 83 height 30
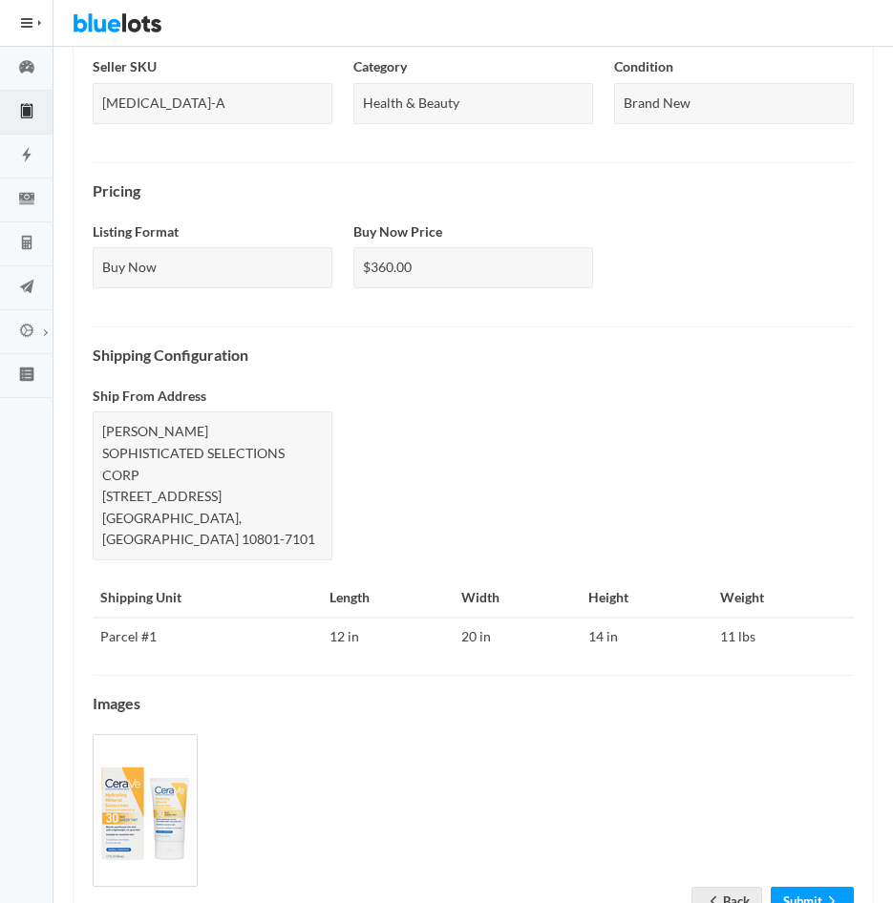
scroll to position [695, 0]
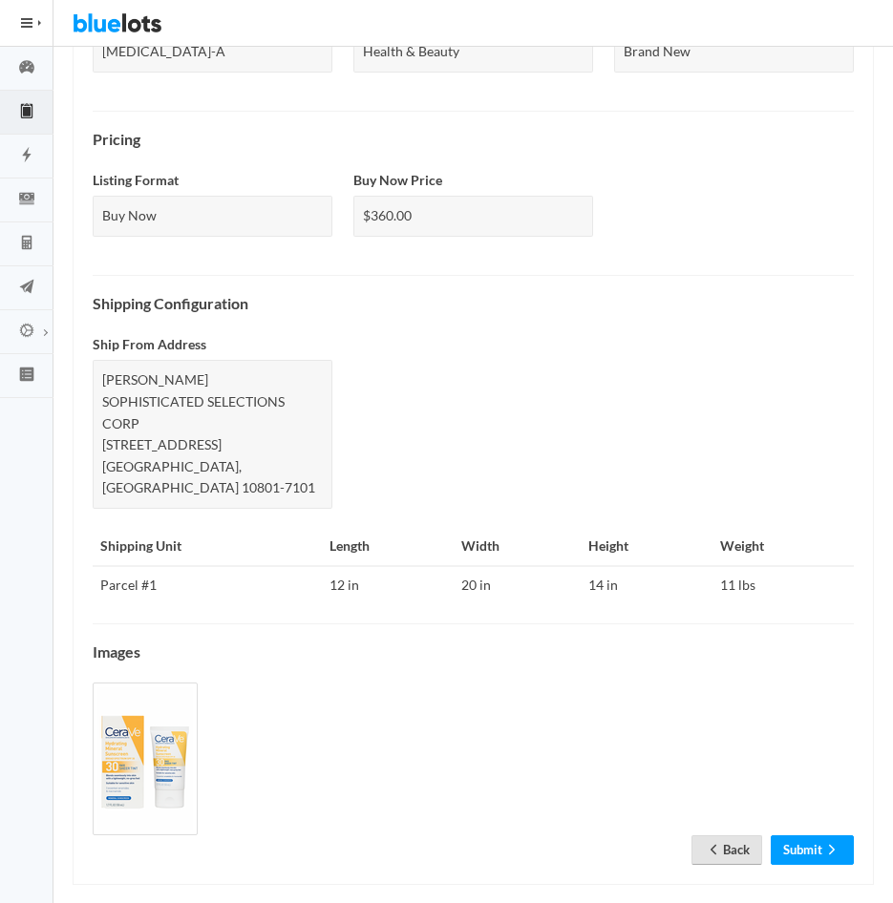
click at [722, 835] on link "Back" at bounding box center [726, 850] width 71 height 30
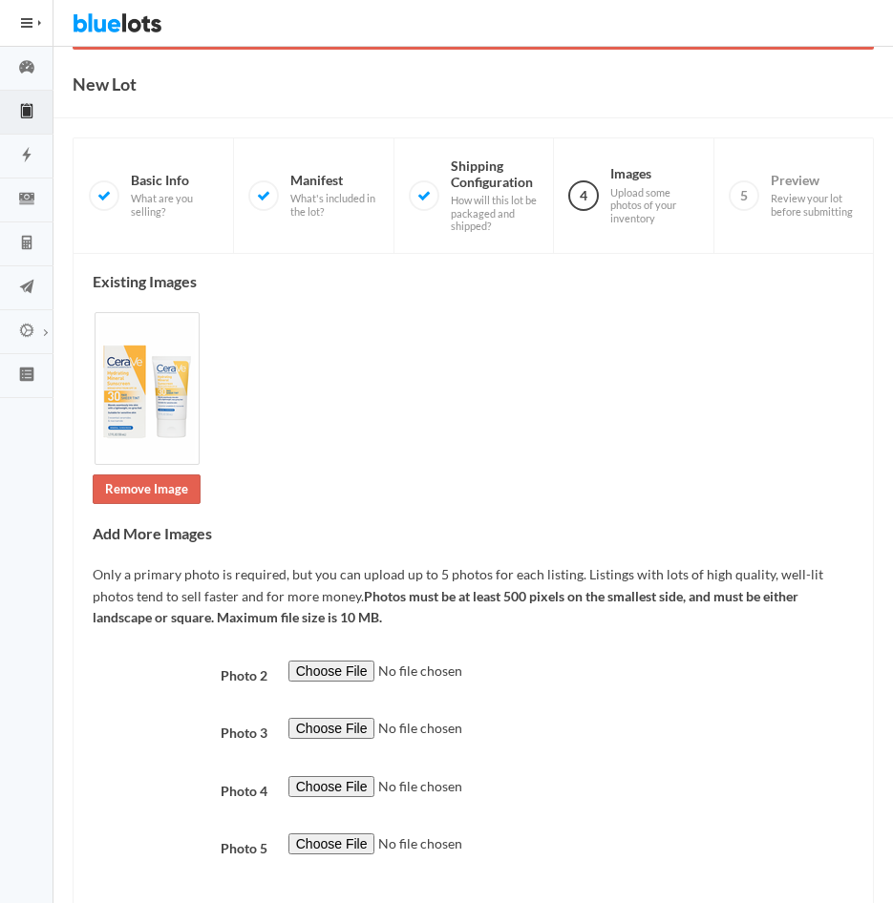
scroll to position [240, 0]
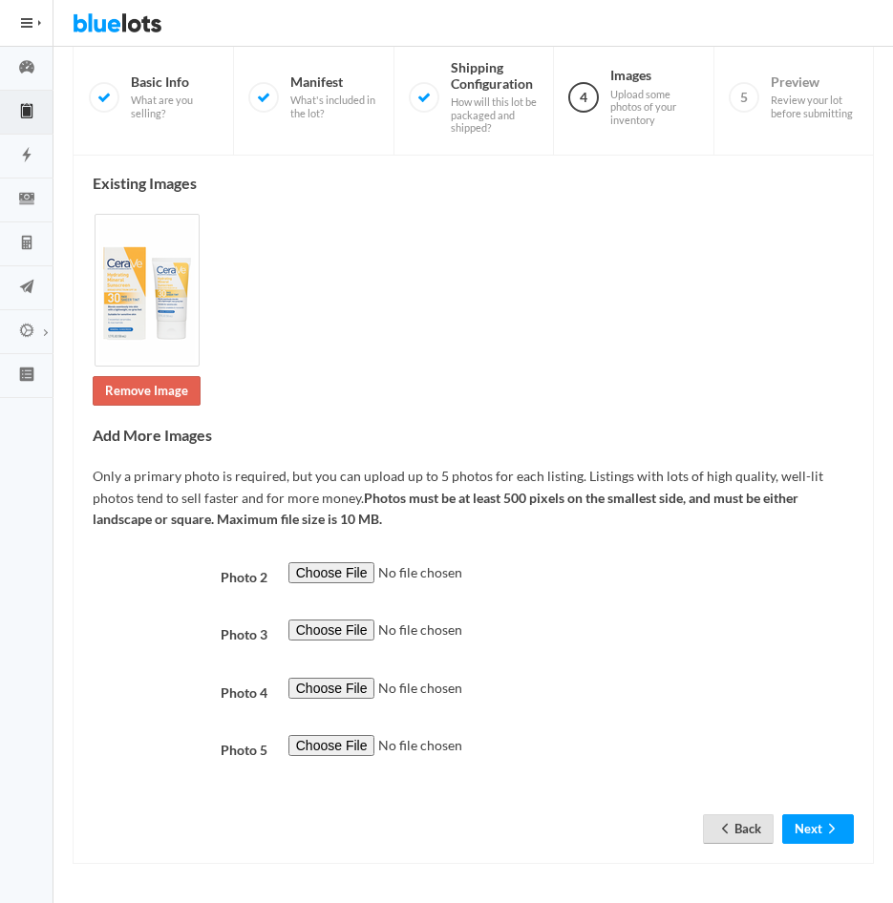
click at [741, 835] on link "Back" at bounding box center [738, 829] width 71 height 30
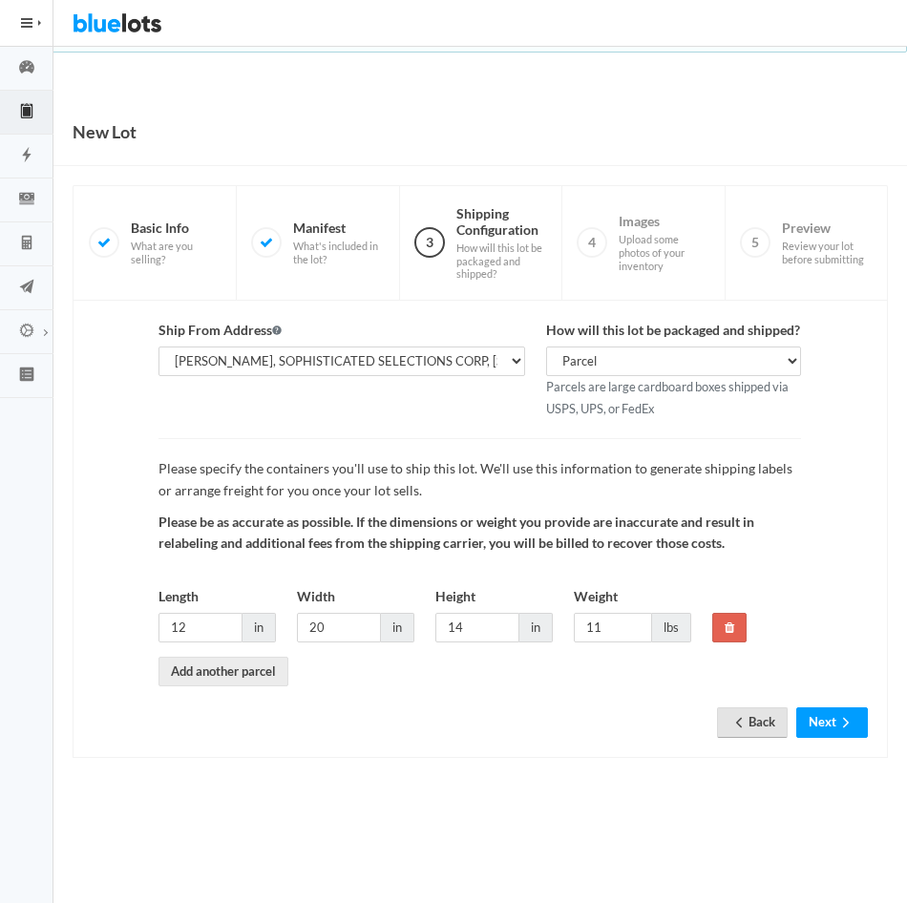
click at [731, 728] on icon "arrow back" at bounding box center [738, 722] width 19 height 15
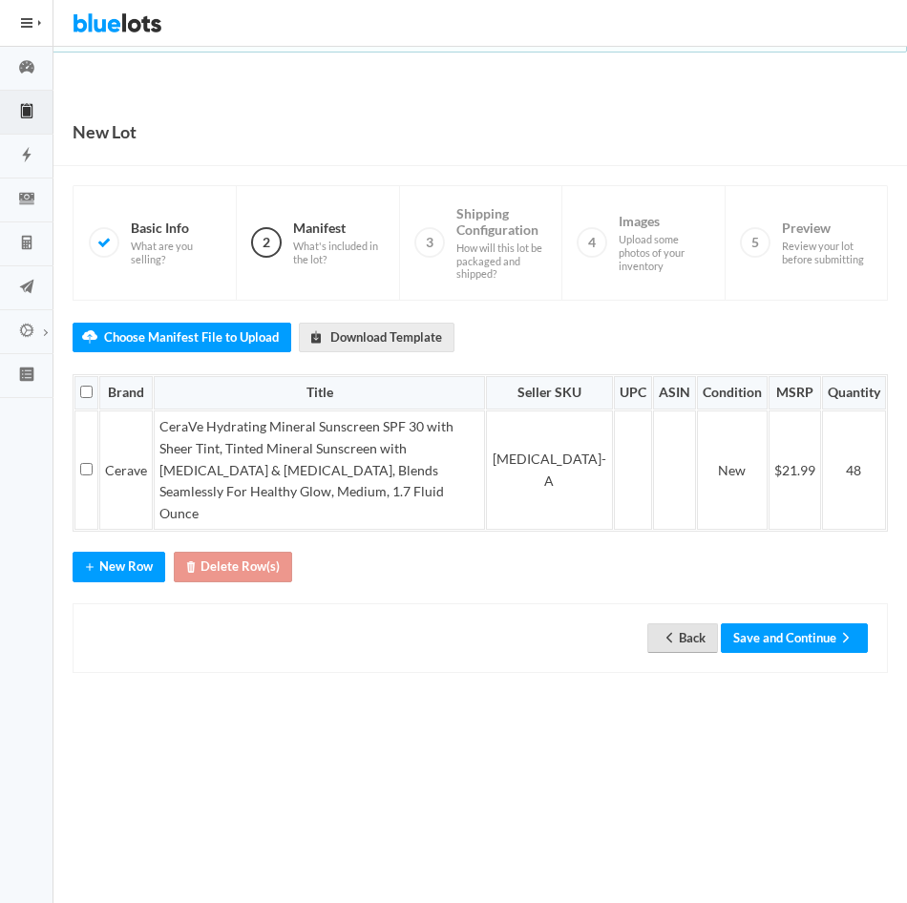
click at [679, 623] on link "Back" at bounding box center [682, 638] width 71 height 30
click at [799, 623] on button "Save and Continue" at bounding box center [794, 638] width 147 height 30
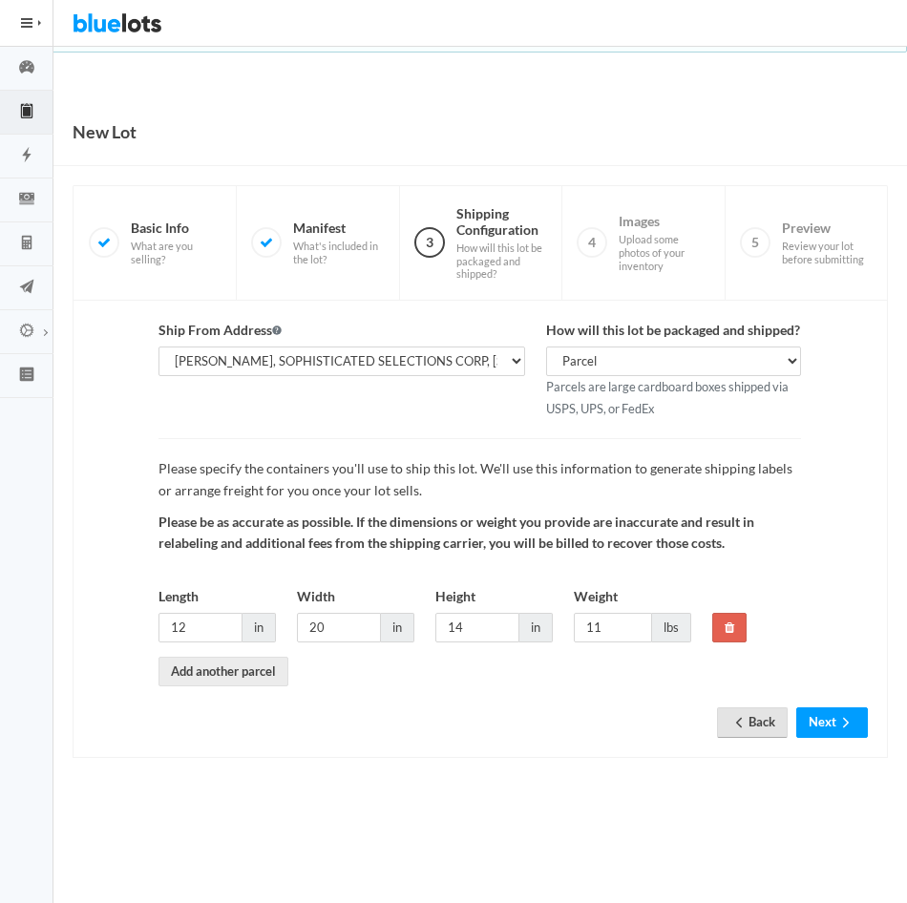
click at [734, 716] on icon "arrow back" at bounding box center [738, 722] width 19 height 15
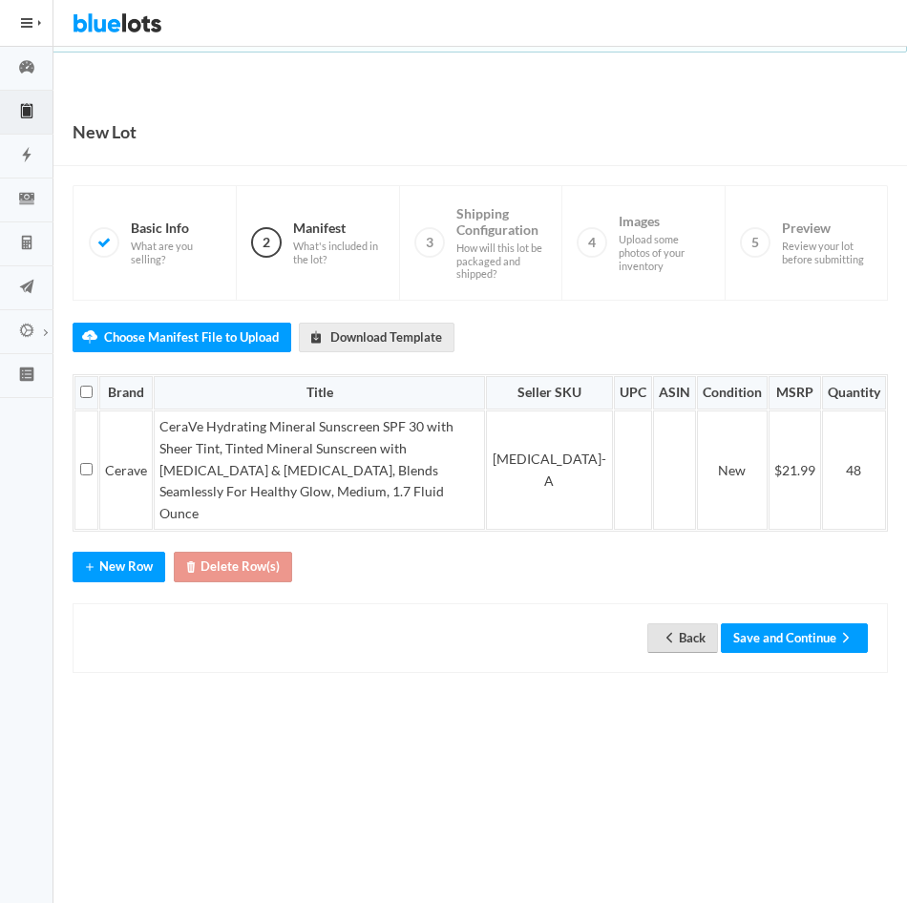
click at [682, 629] on link "Back" at bounding box center [682, 638] width 71 height 30
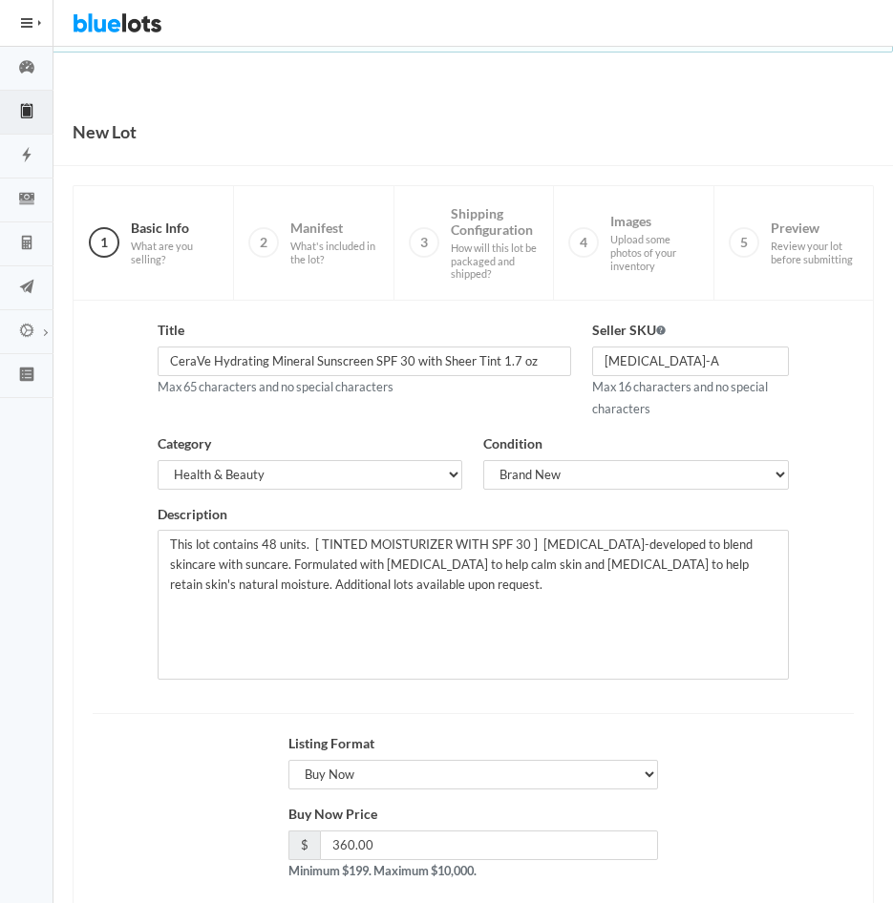
scroll to position [103, 0]
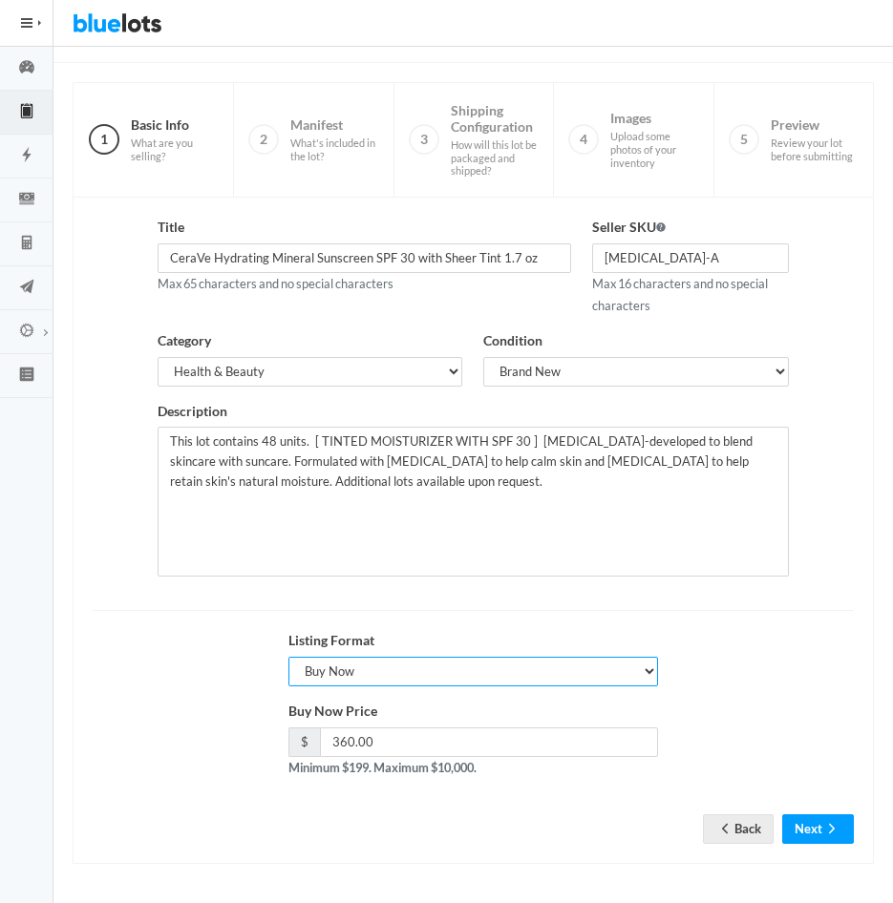
click at [646, 671] on select "Choose a listing format Auction Buy Now" at bounding box center [473, 672] width 370 height 30
select select "true"
click at [288, 657] on select "Choose a listing format Auction Buy Now" at bounding box center [473, 672] width 370 height 30
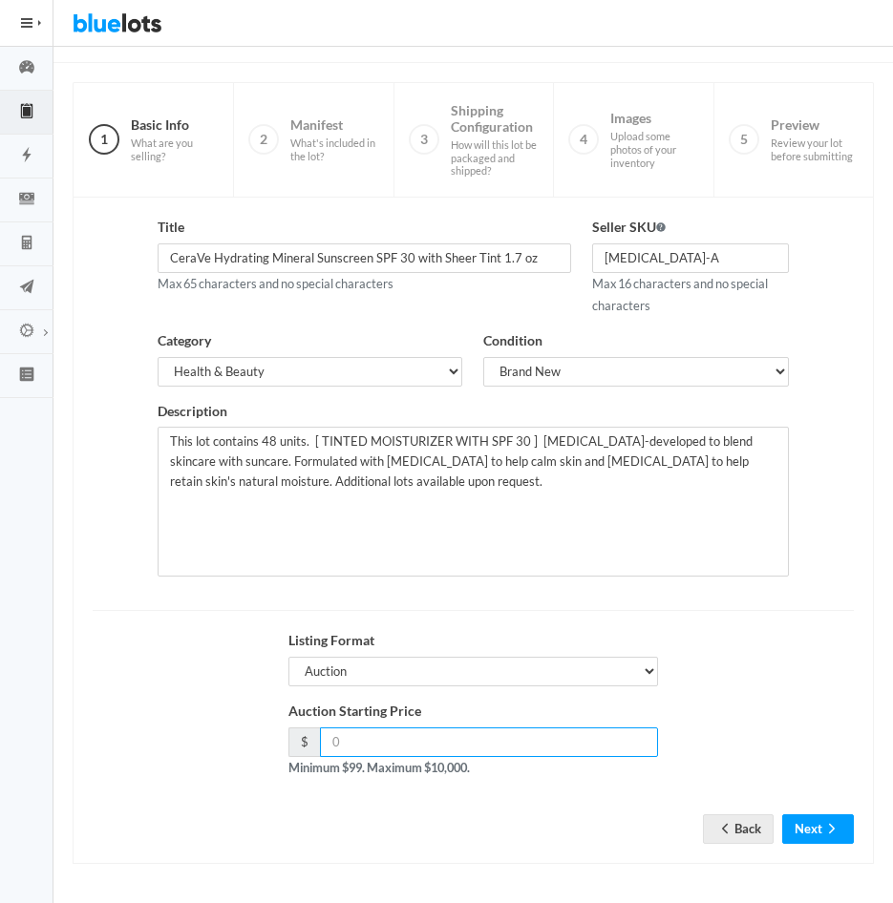
click at [395, 744] on input "number" at bounding box center [489, 743] width 339 height 30
type input "360"
click at [828, 831] on icon "arrow forward" at bounding box center [831, 828] width 19 height 15
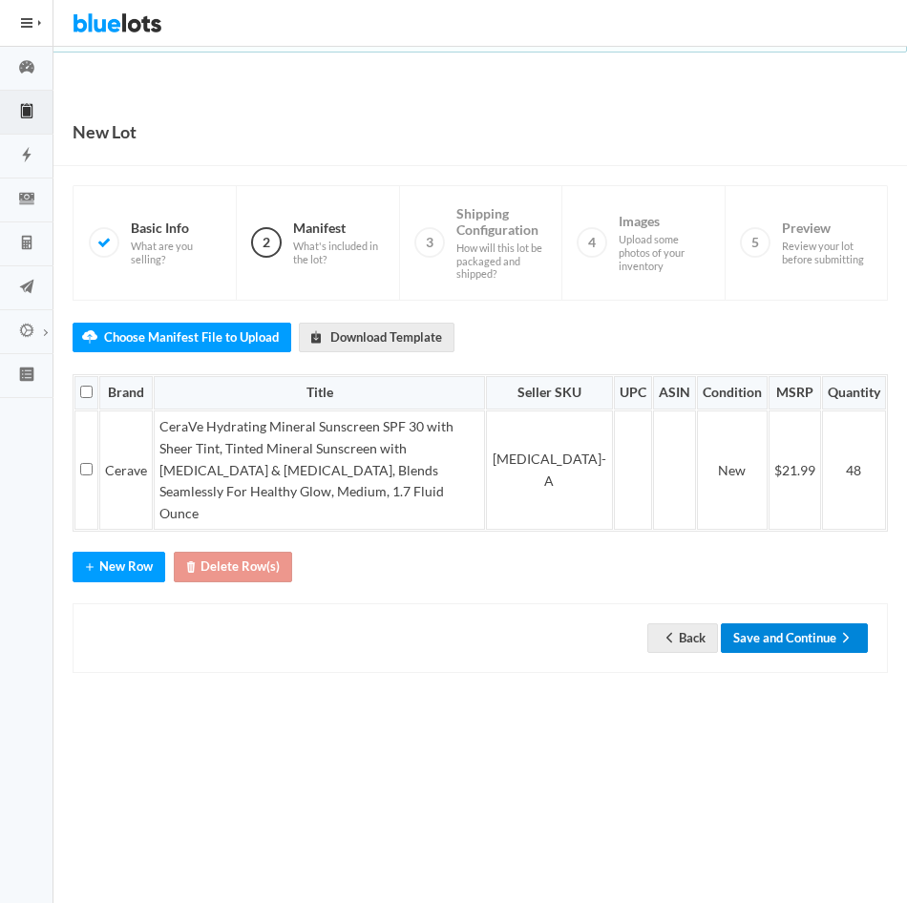
click at [794, 623] on button "Save and Continue" at bounding box center [794, 638] width 147 height 30
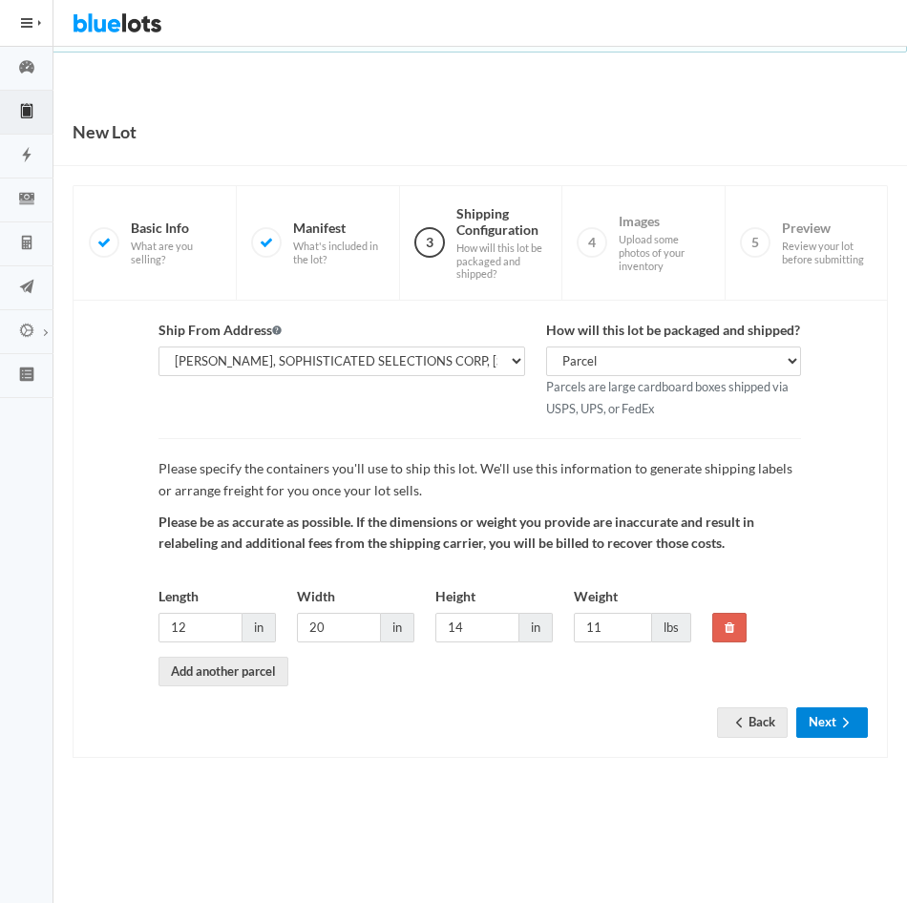
click at [839, 712] on button "Next" at bounding box center [832, 722] width 72 height 30
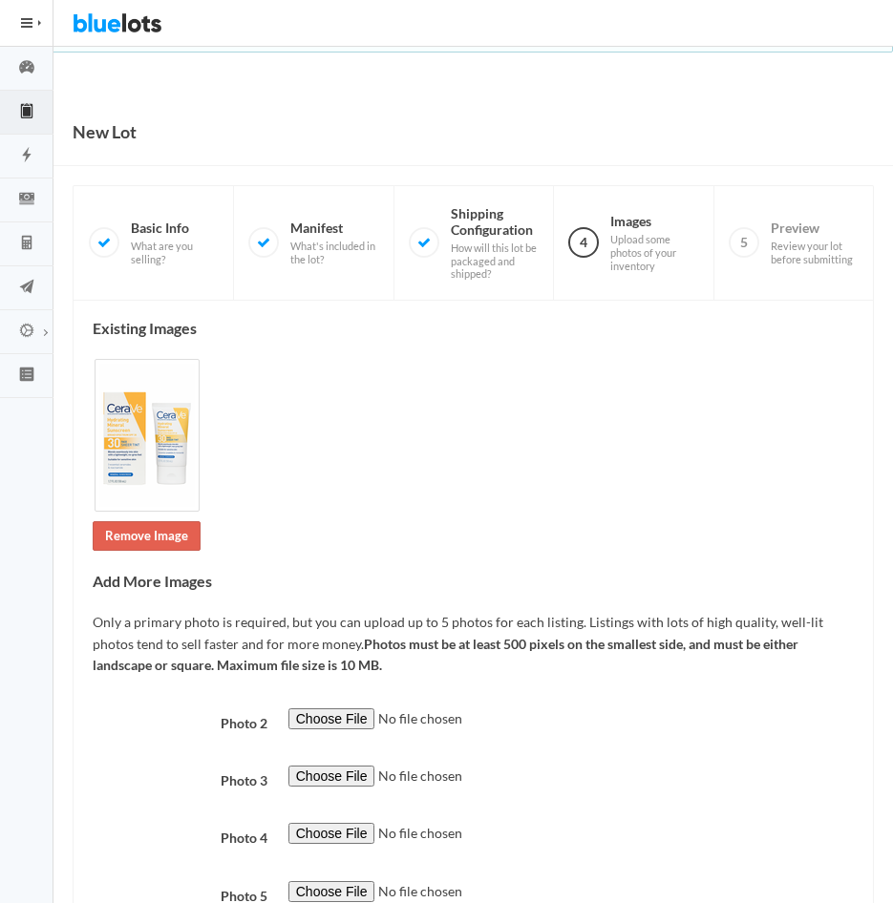
scroll to position [146, 0]
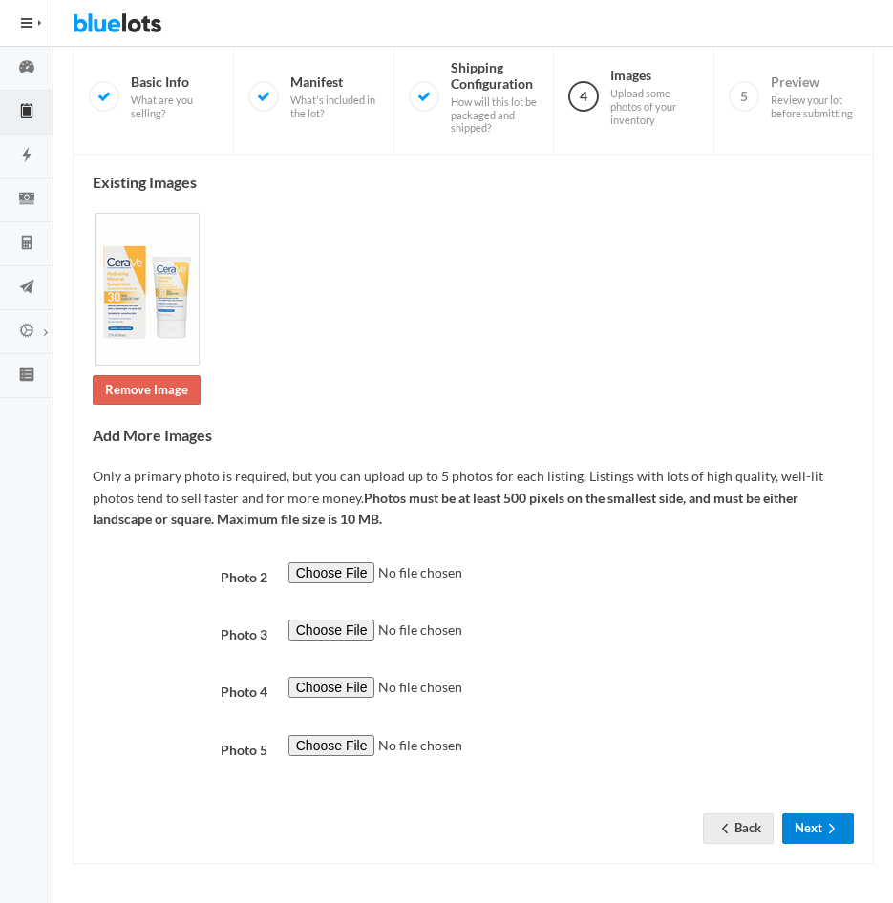
click at [809, 826] on button "Next" at bounding box center [818, 828] width 72 height 30
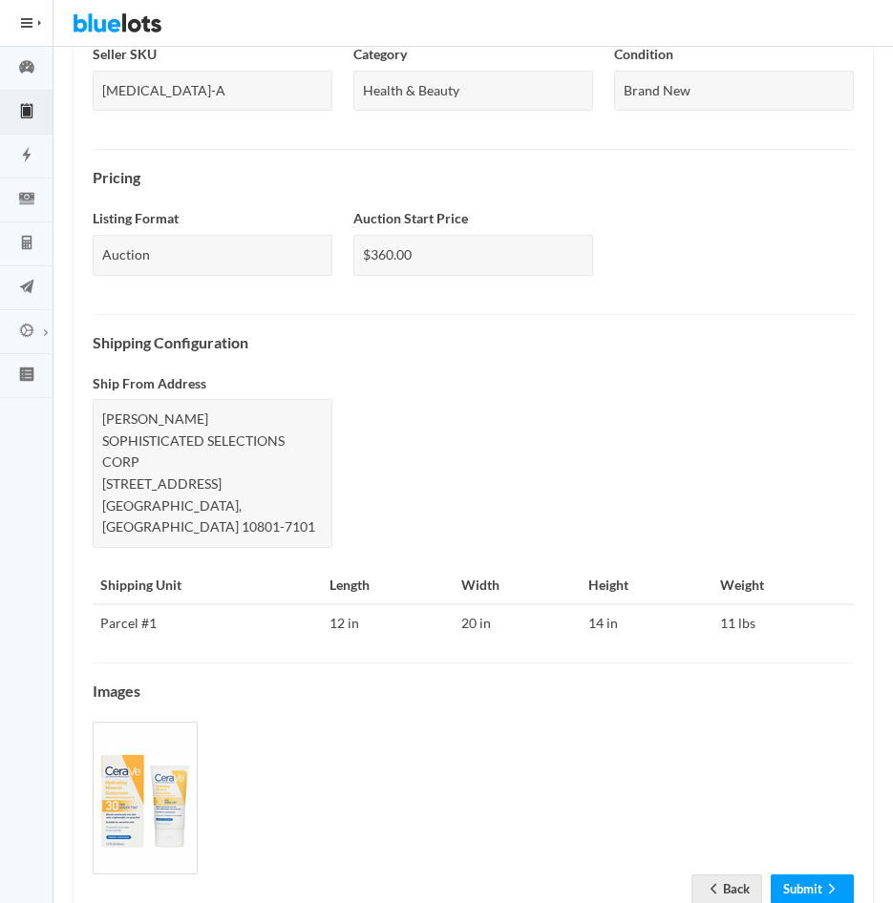
scroll to position [602, 0]
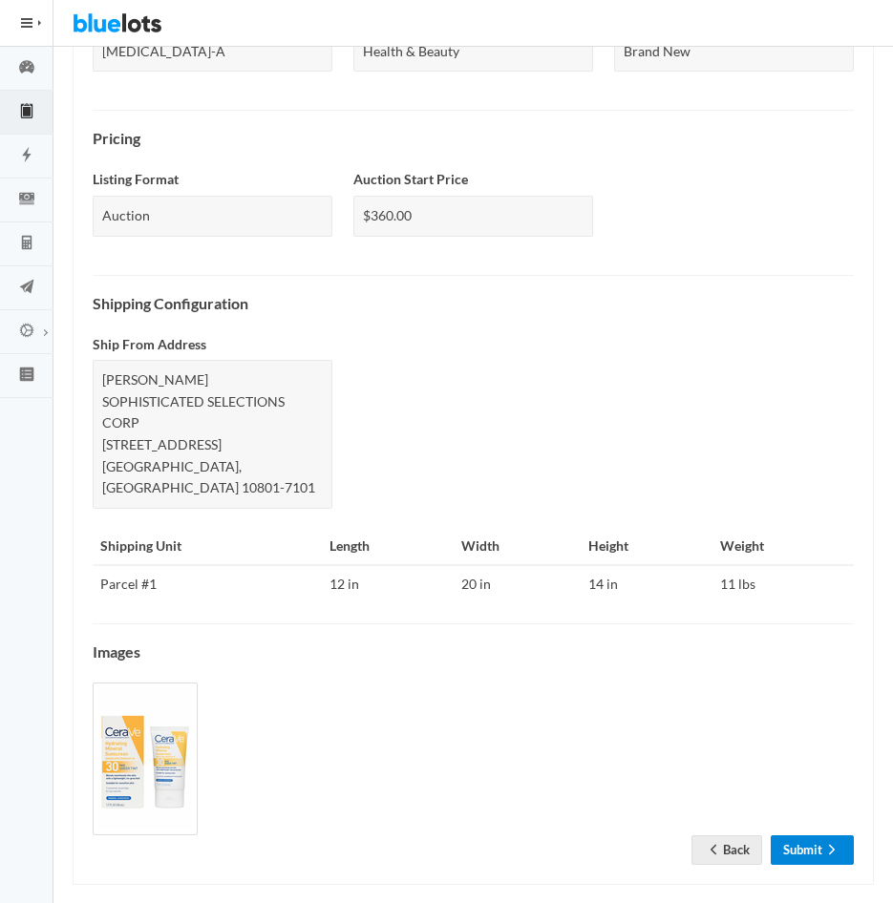
click at [802, 835] on link "Submit" at bounding box center [812, 850] width 83 height 30
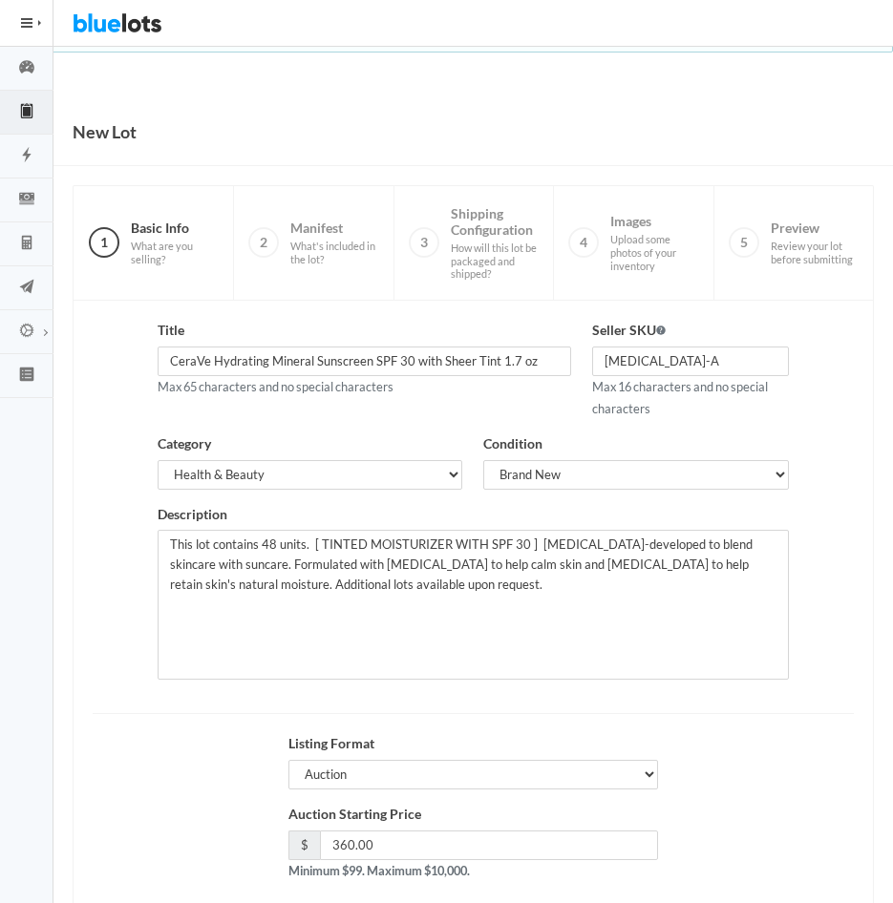
scroll to position [103, 0]
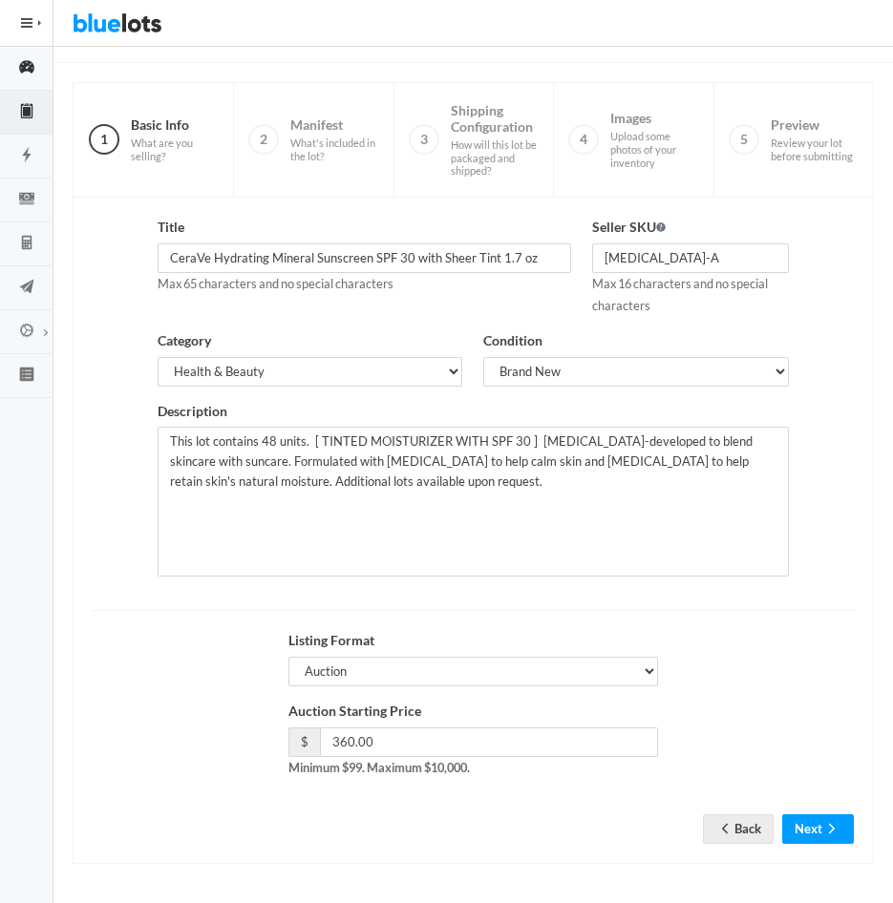
click at [26, 67] on icon "speedometer" at bounding box center [26, 66] width 15 height 13
